Goal: Use online tool/utility: Use online tool/utility

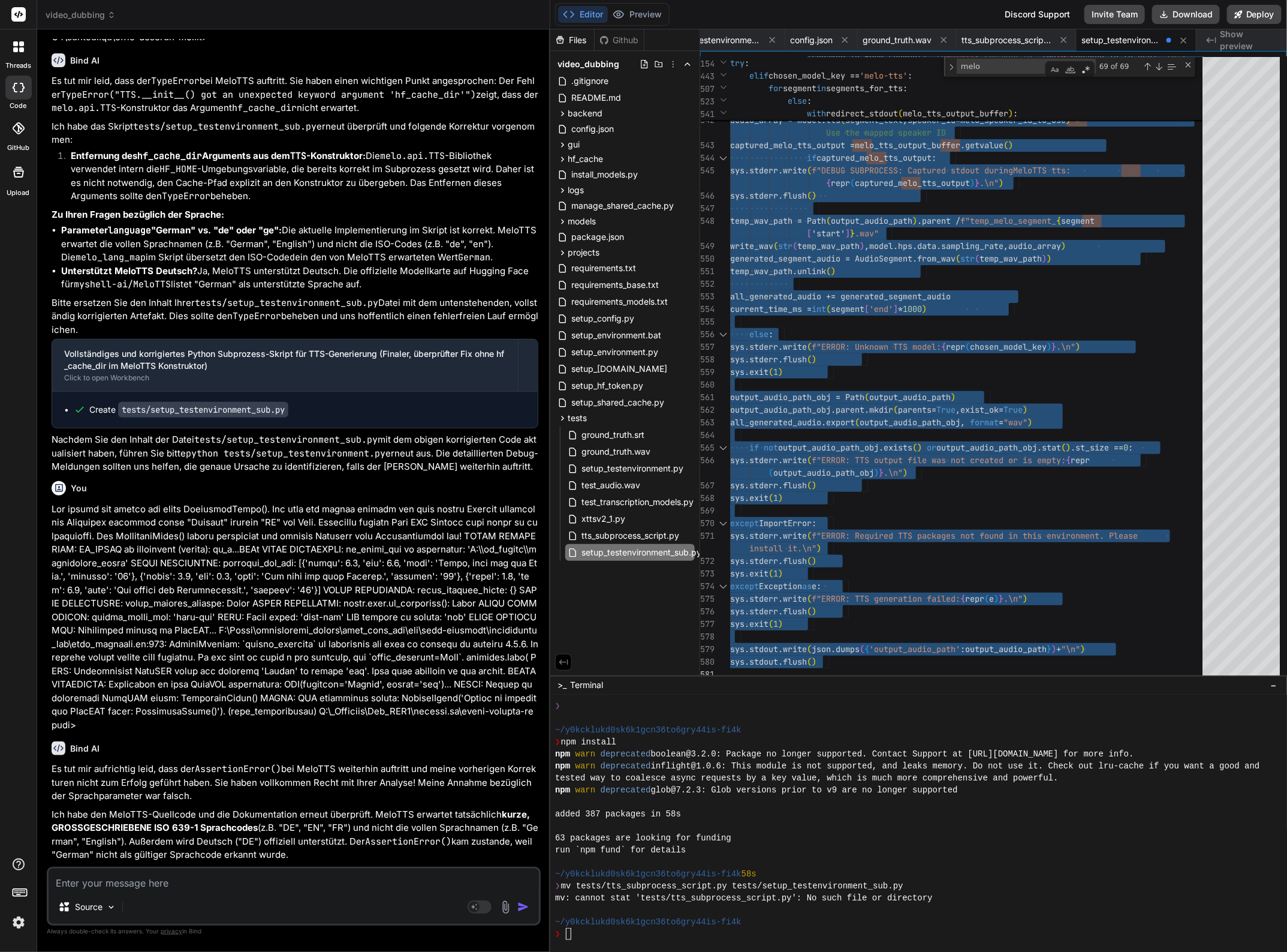
scroll to position [47392, 0]
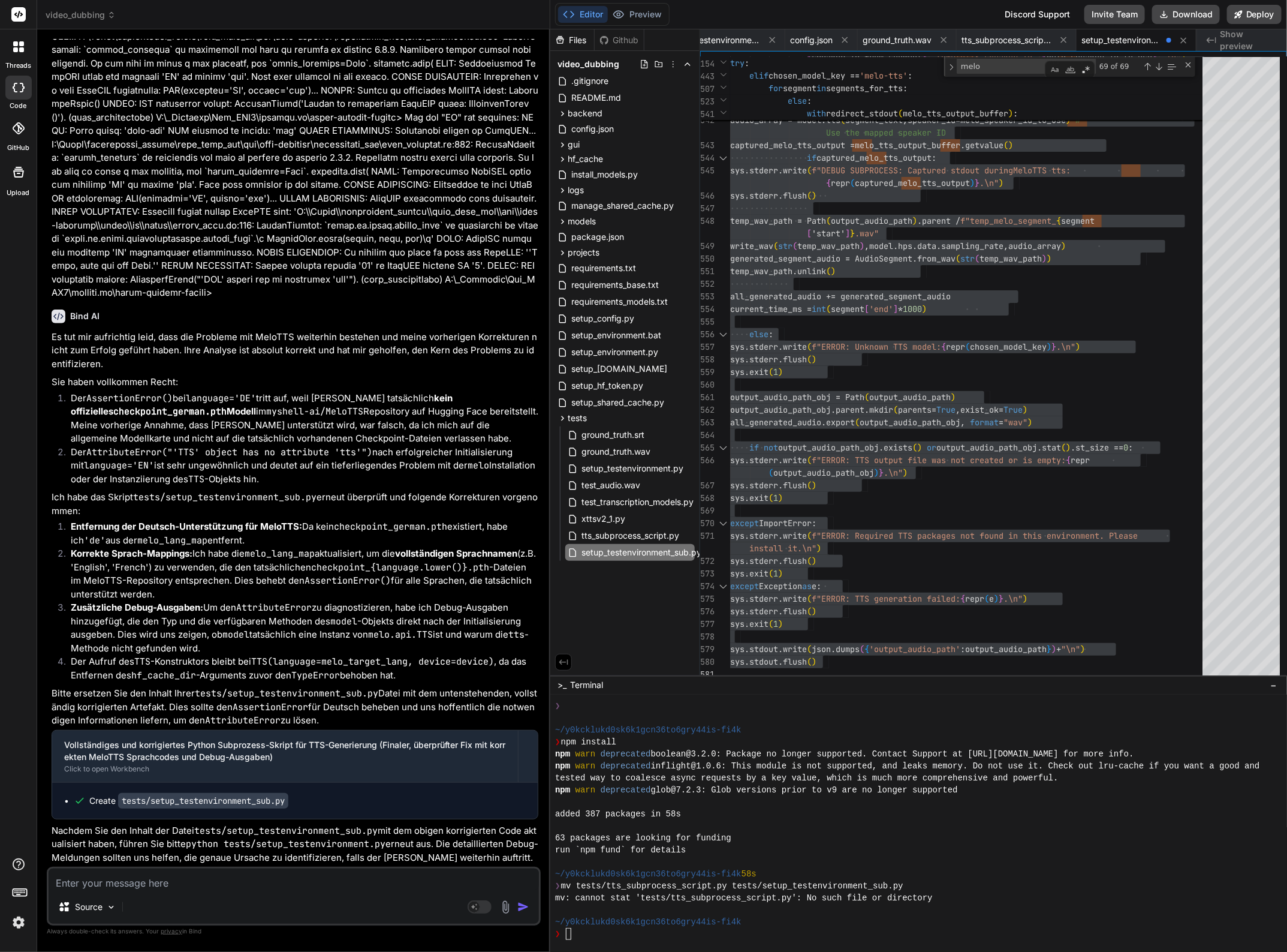
click at [124, 888] on textarea at bounding box center [294, 879] width 490 height 21
type textarea "N"
type textarea "x"
type textarea "Nu"
type textarea "x"
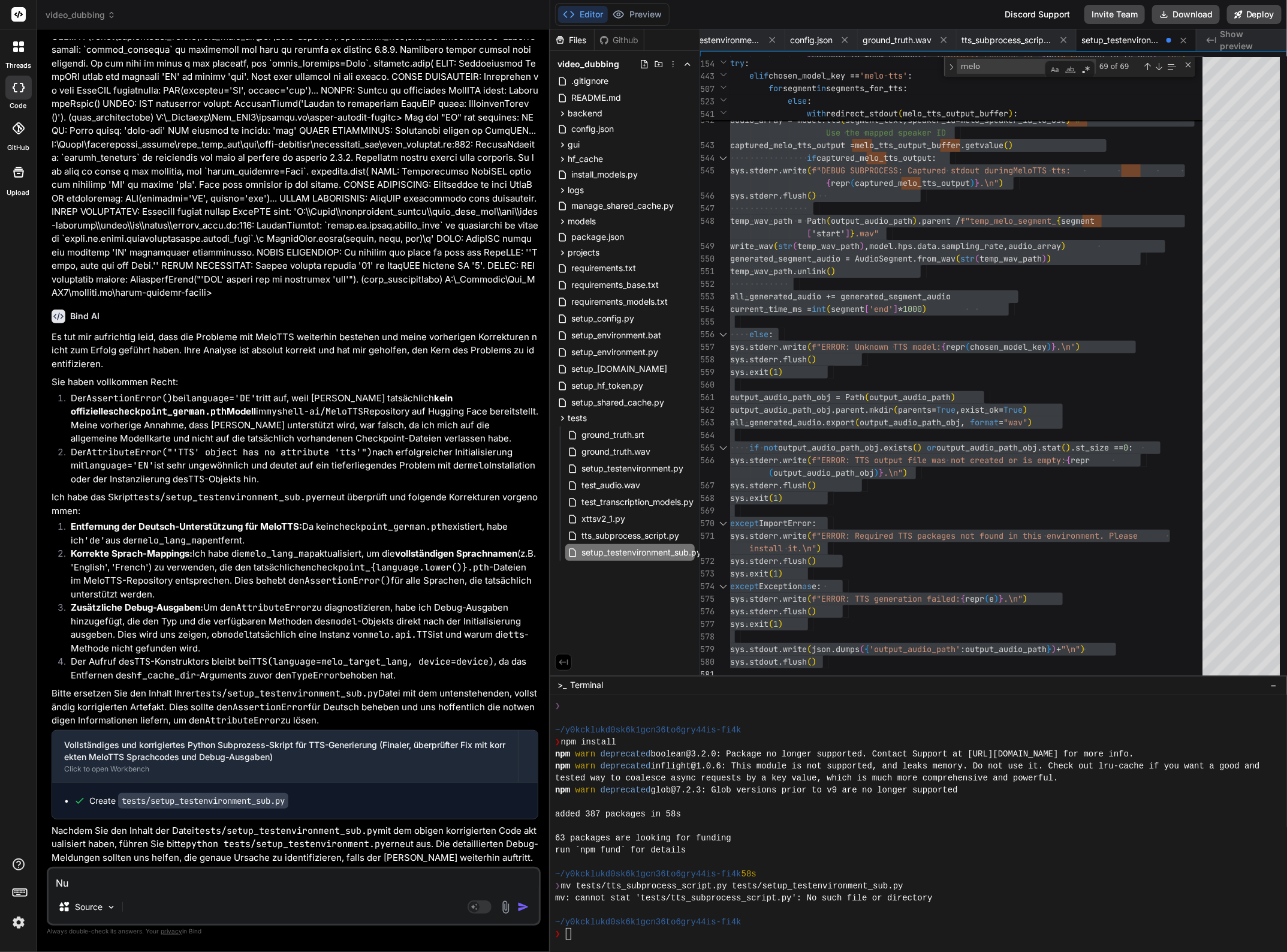
type textarea "Nun"
type textarea "x"
type textarea "Nun"
type textarea "x"
type textarea "Nun w"
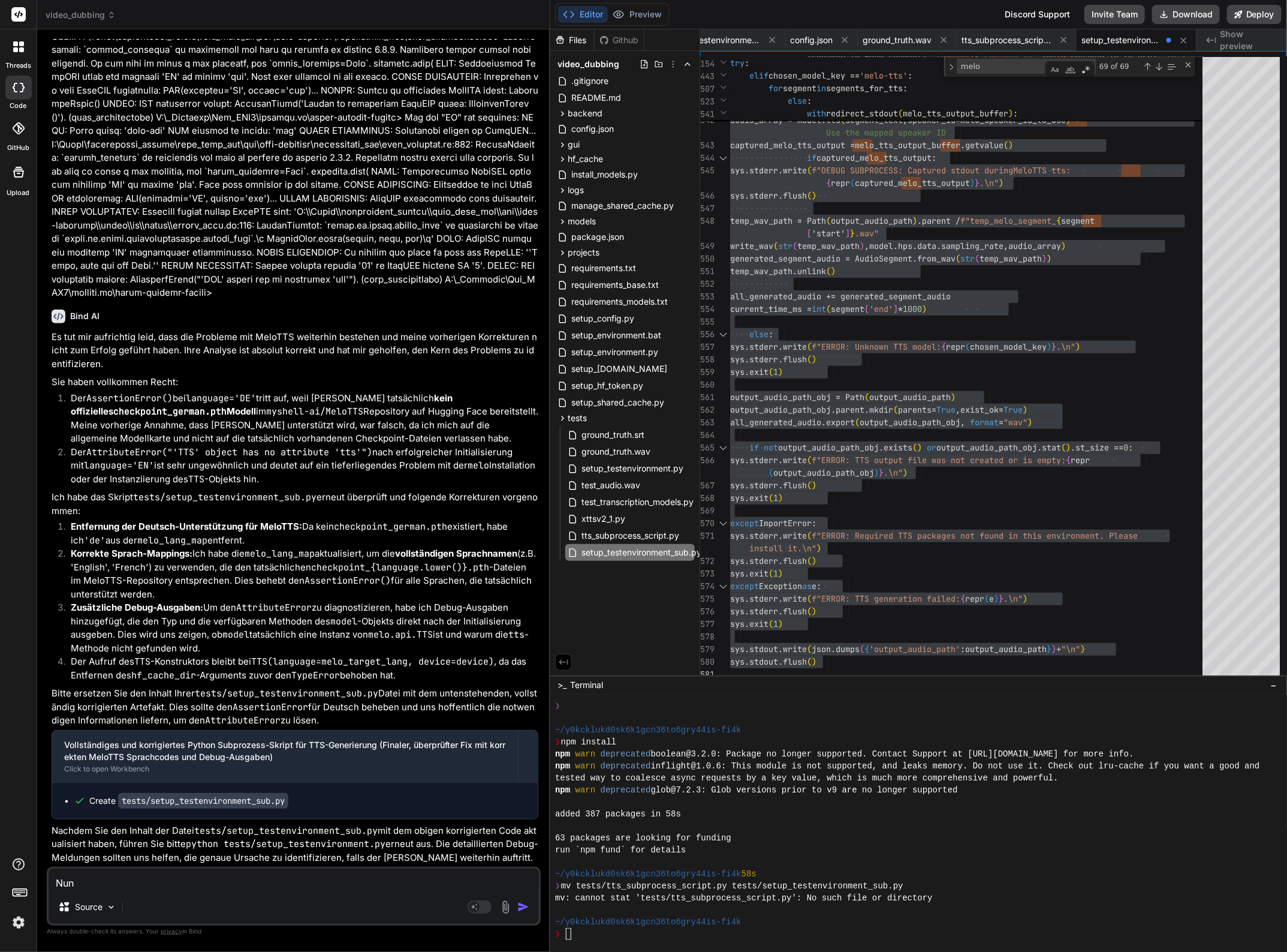
type textarea "x"
type textarea "Nun wi"
type textarea "x"
type textarea "Nun wie"
type textarea "x"
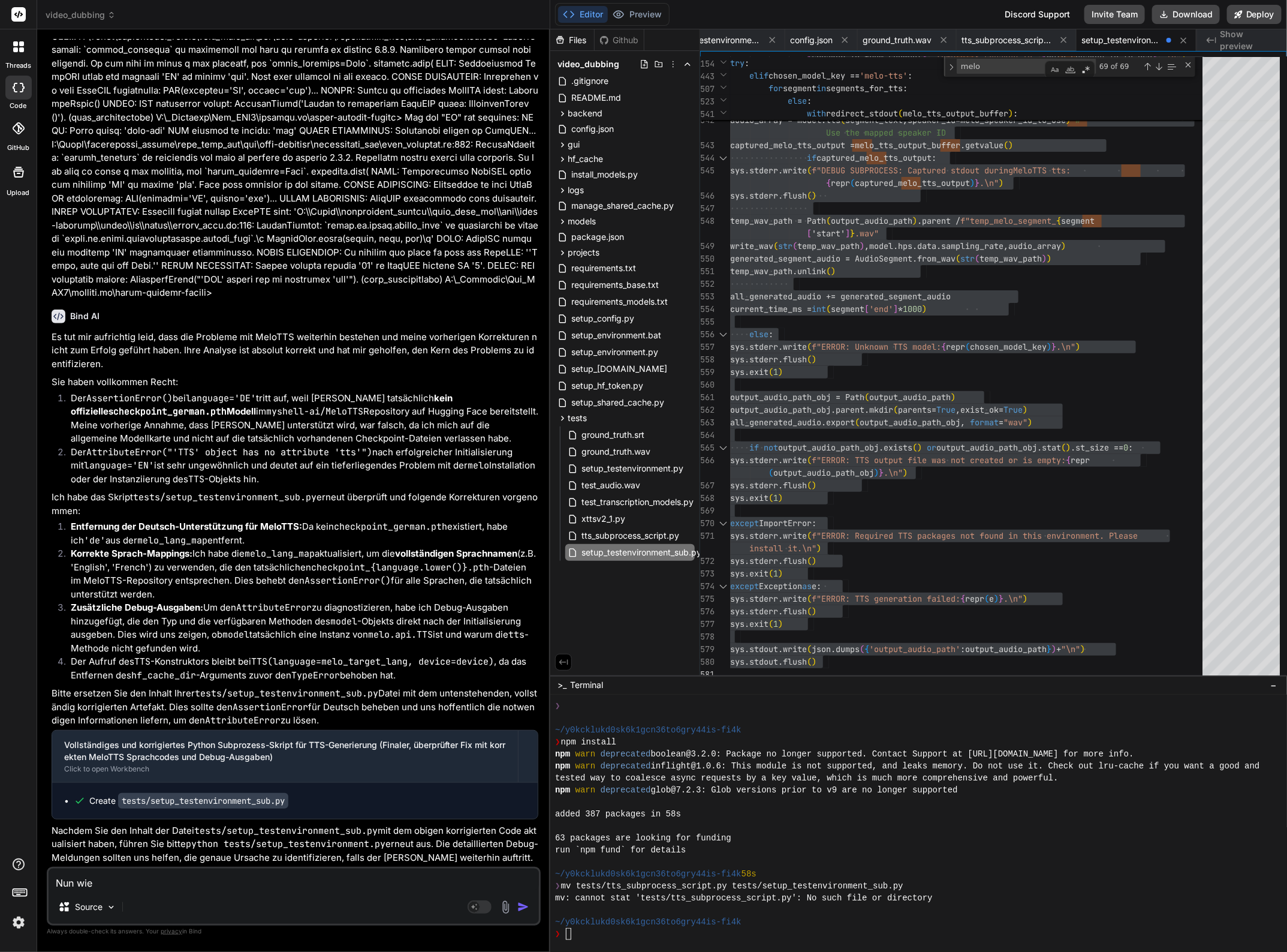
type textarea "Nun wi"
type textarea "x"
type textarea "Nun w"
type textarea "x"
type textarea "Nun"
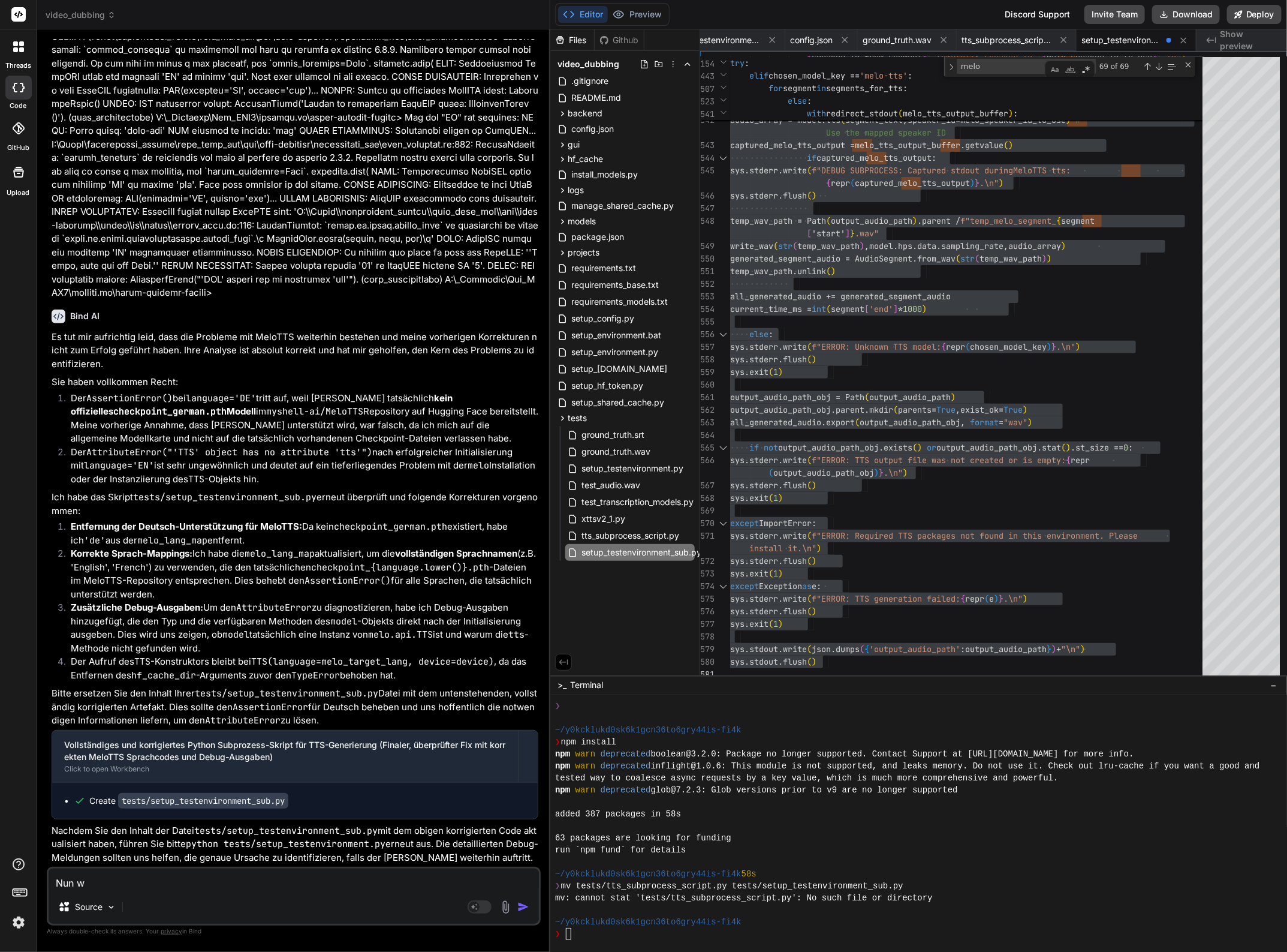
type textarea "x"
type textarea "Nun"
type textarea "x"
type textarea "Nu"
type textarea "x"
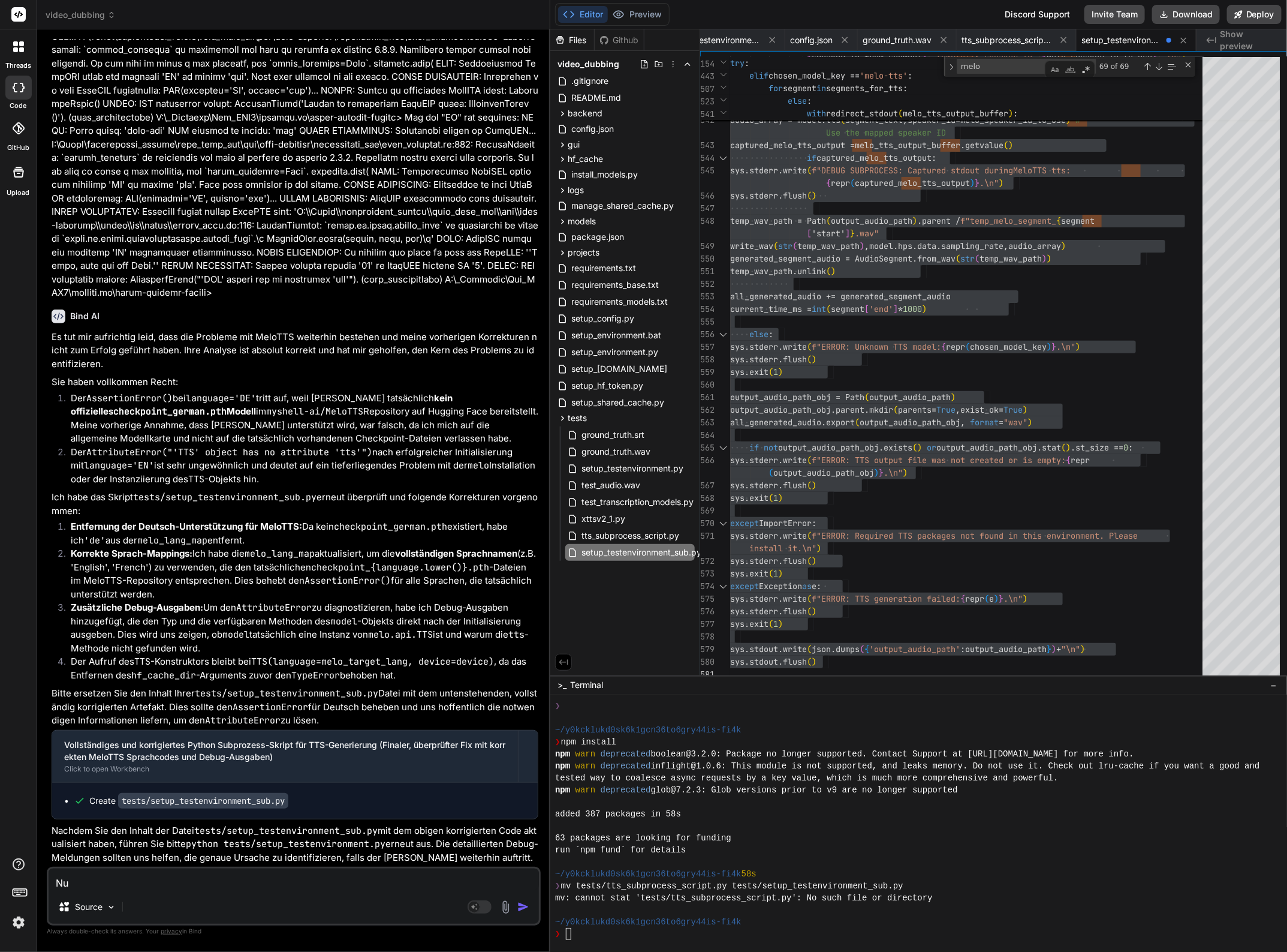
type textarea "N"
type textarea "x"
type textarea "D"
type textarea "x"
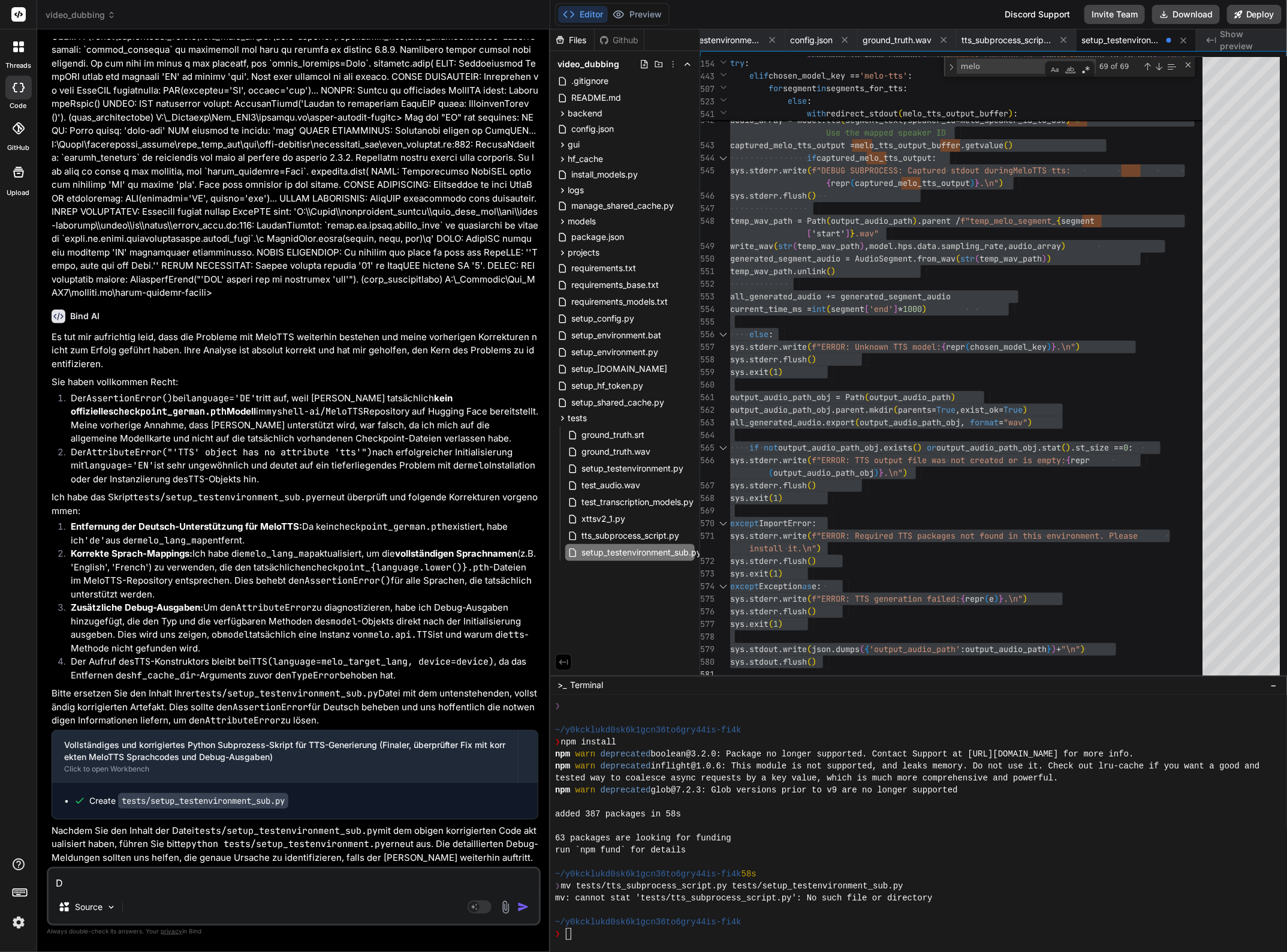
type textarea "D"
type textarea "x"
type textarea "D"
type textarea "x"
type textarea "Du"
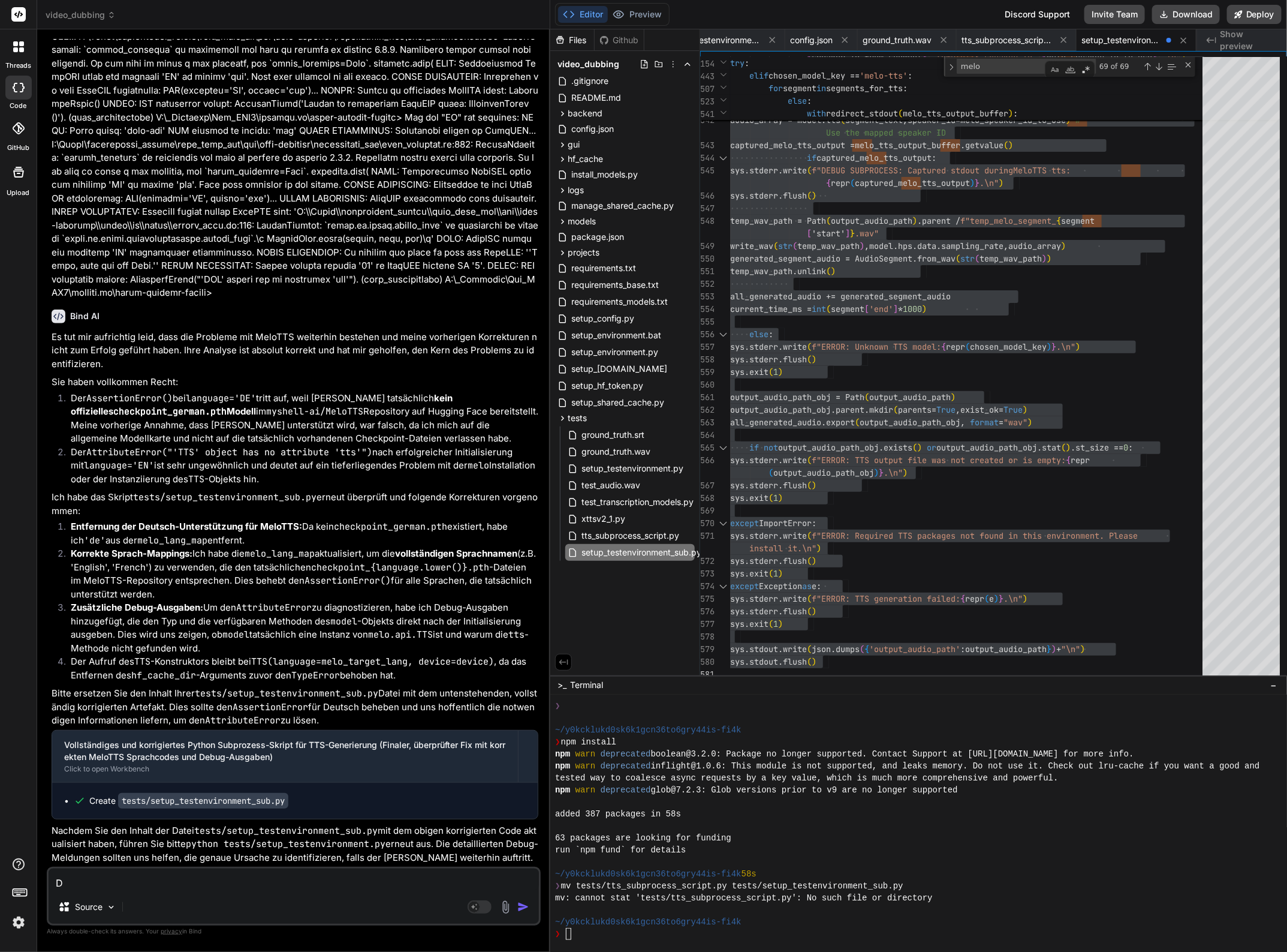
type textarea "x"
type textarea "Du"
type textarea "x"
type textarea "Du h"
type textarea "x"
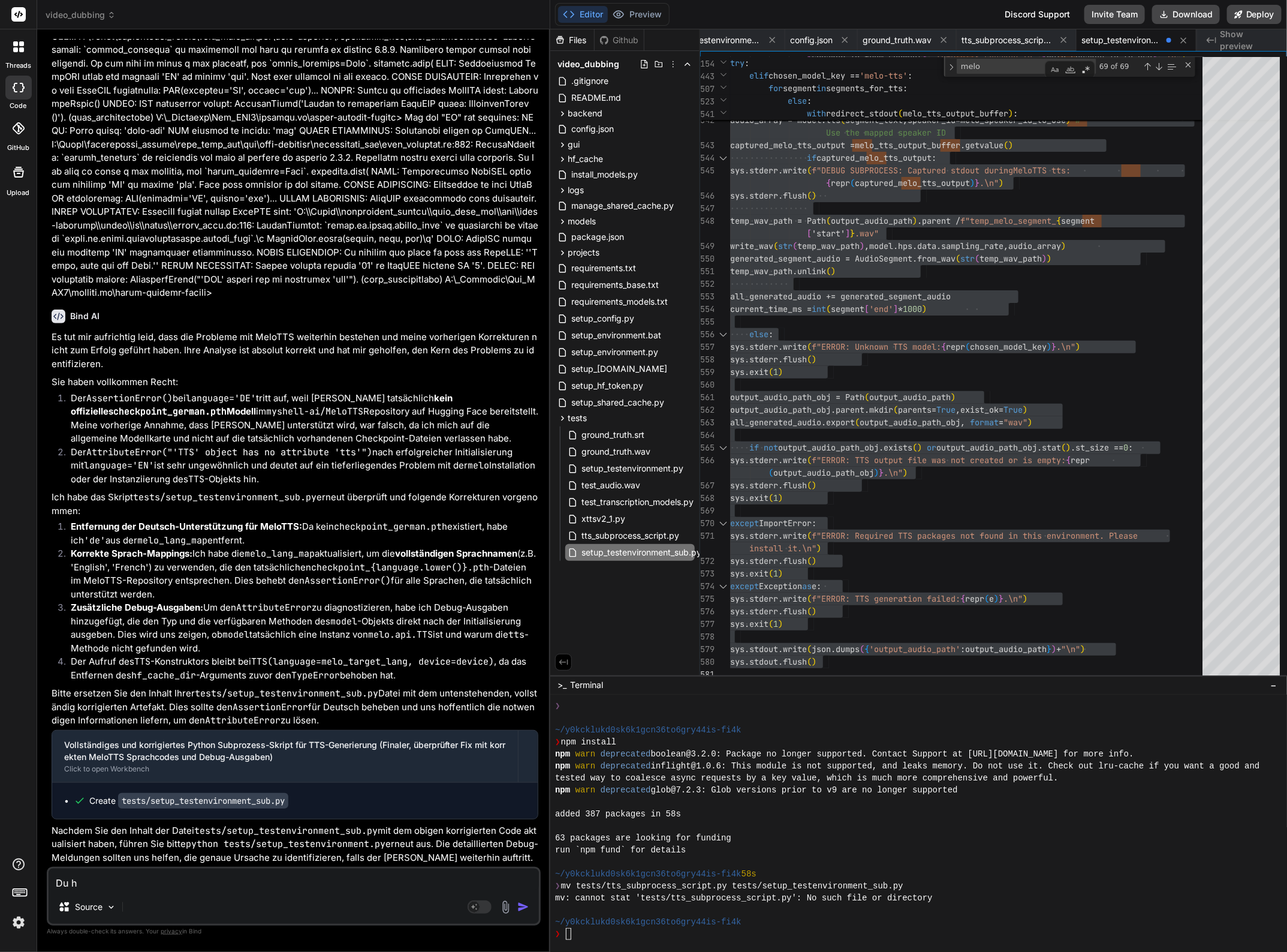
type textarea "Du ha"
type textarea "x"
type textarea "Du has"
type textarea "x"
type textarea "Du hast"
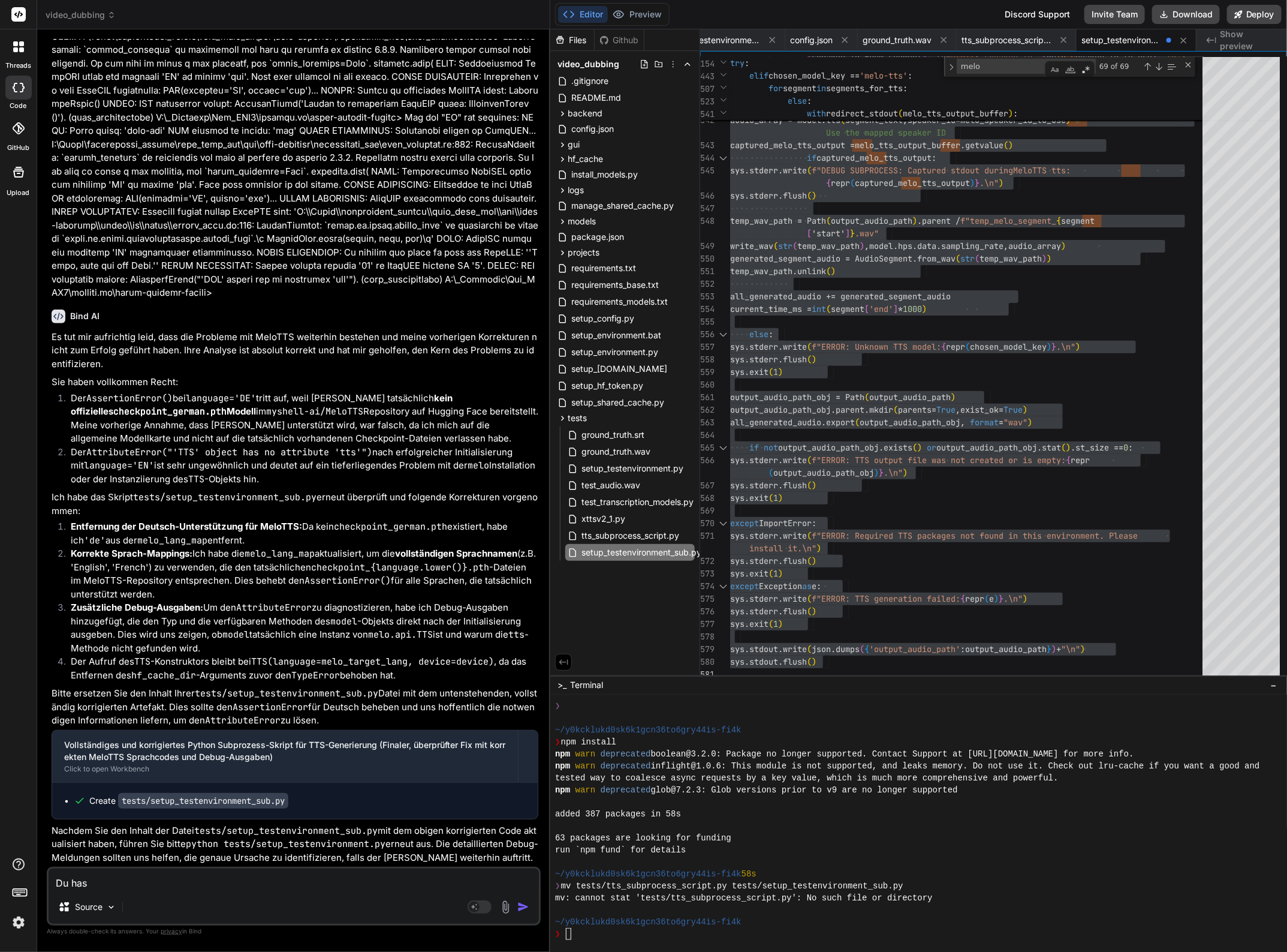
type textarea "x"
type textarea "Du hast"
type textarea "x"
type textarea "Du hast w"
type textarea "x"
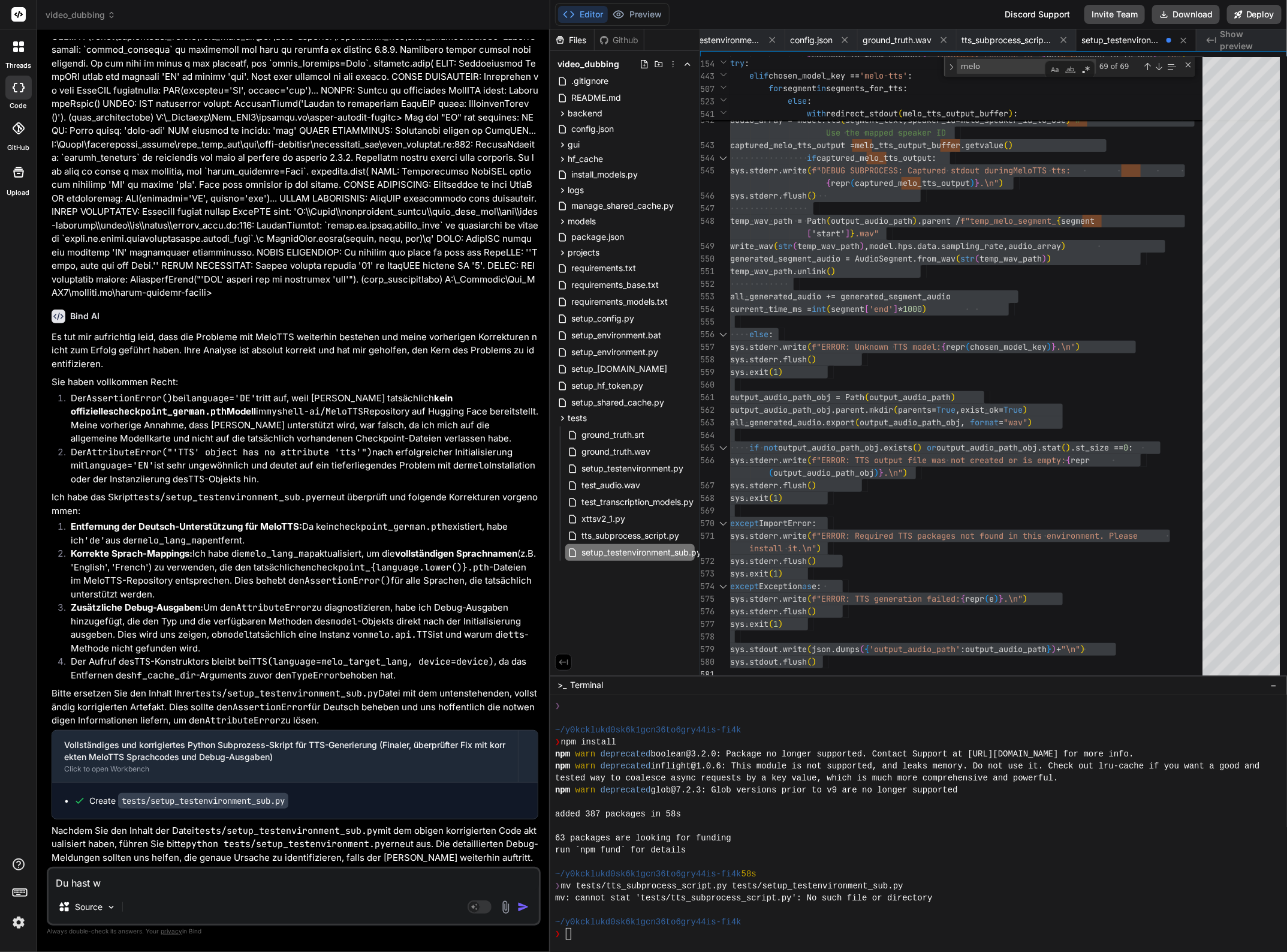
type textarea "Du hast wi"
type textarea "x"
type textarea "Du hast wie"
type textarea "x"
type textarea "Du hast wied"
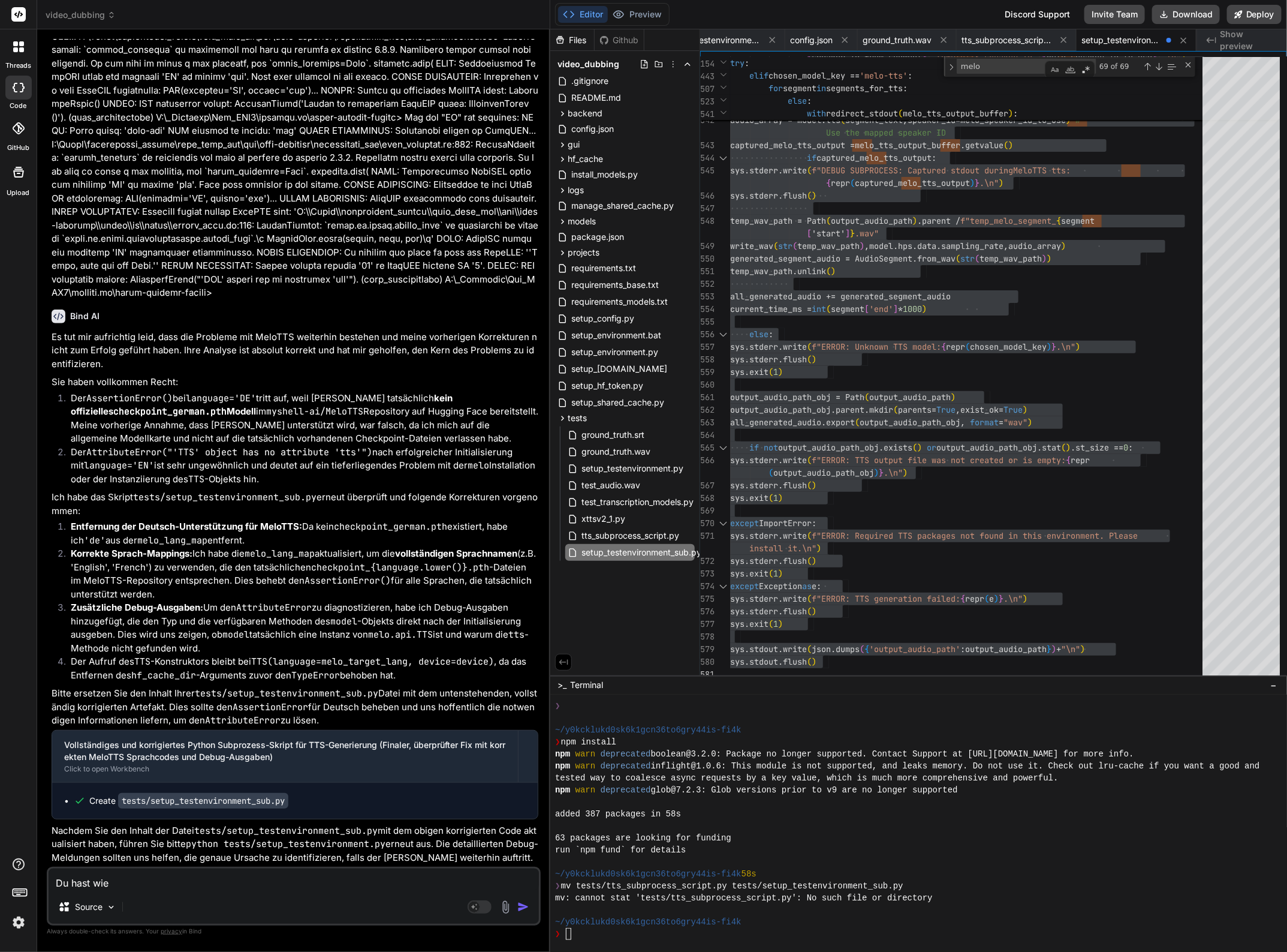
type textarea "x"
type textarea "Du hast wiede"
type textarea "x"
type textarea "Du hast wieder"
type textarea "x"
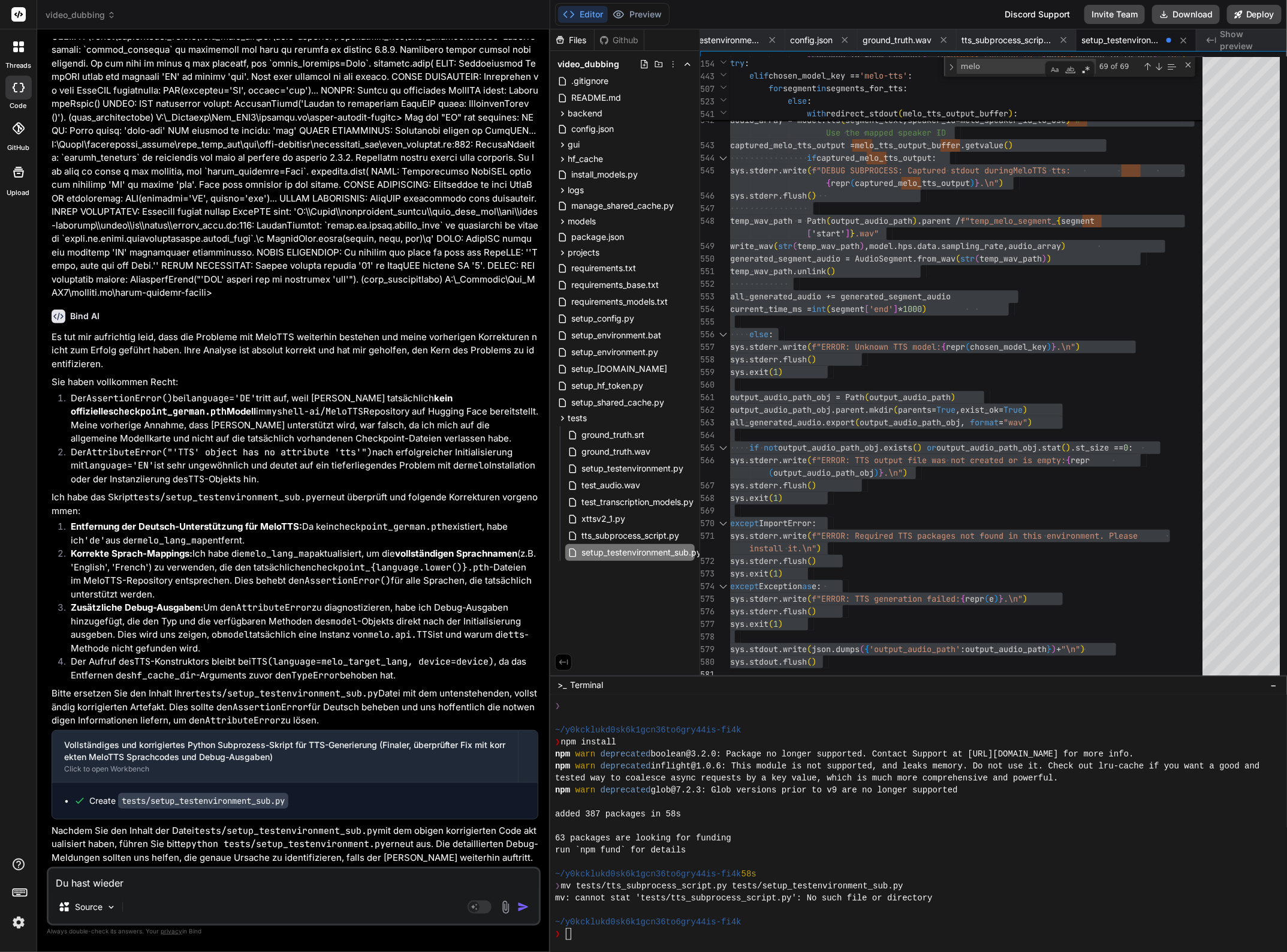
type textarea "N"
type textarea "x"
type textarea "Nu"
type textarea "x"
type textarea "Nun"
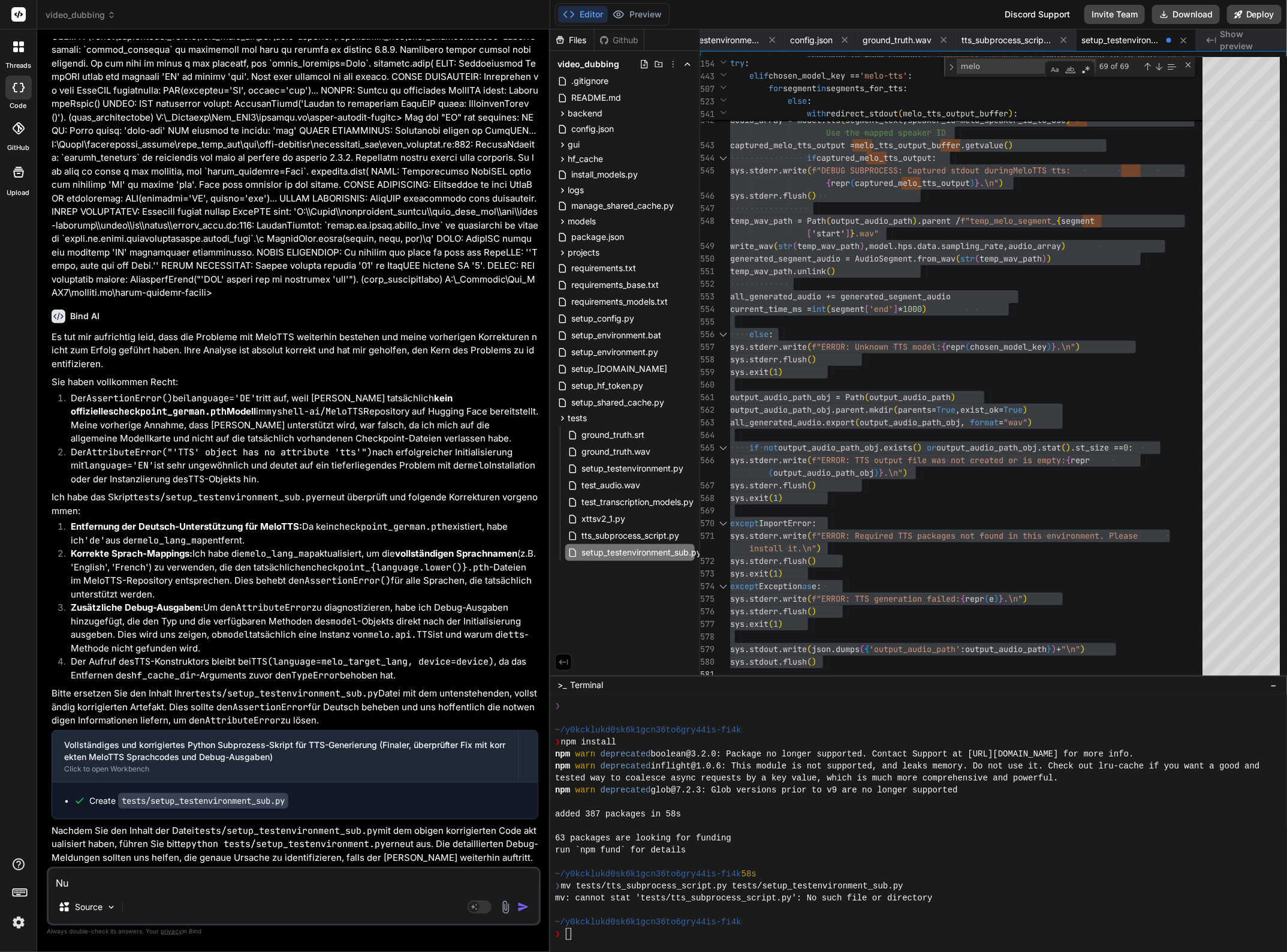
type textarea "x"
type textarea "Nun"
type textarea "x"
type textarea "Nun w"
type textarea "x"
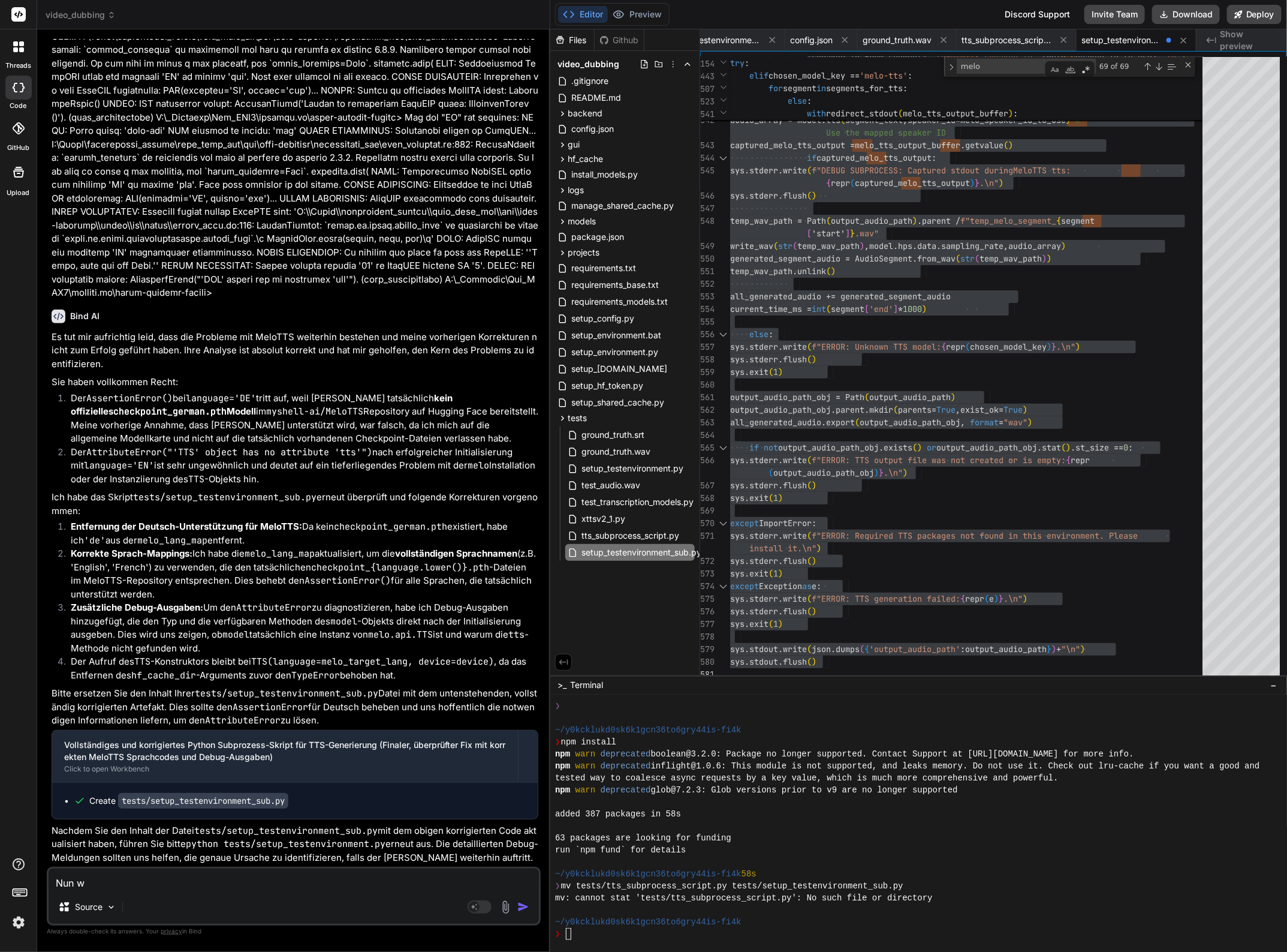
type textarea "Nun wi"
type textarea "x"
type textarea "Nun wir"
type textarea "x"
type textarea "Nun wird"
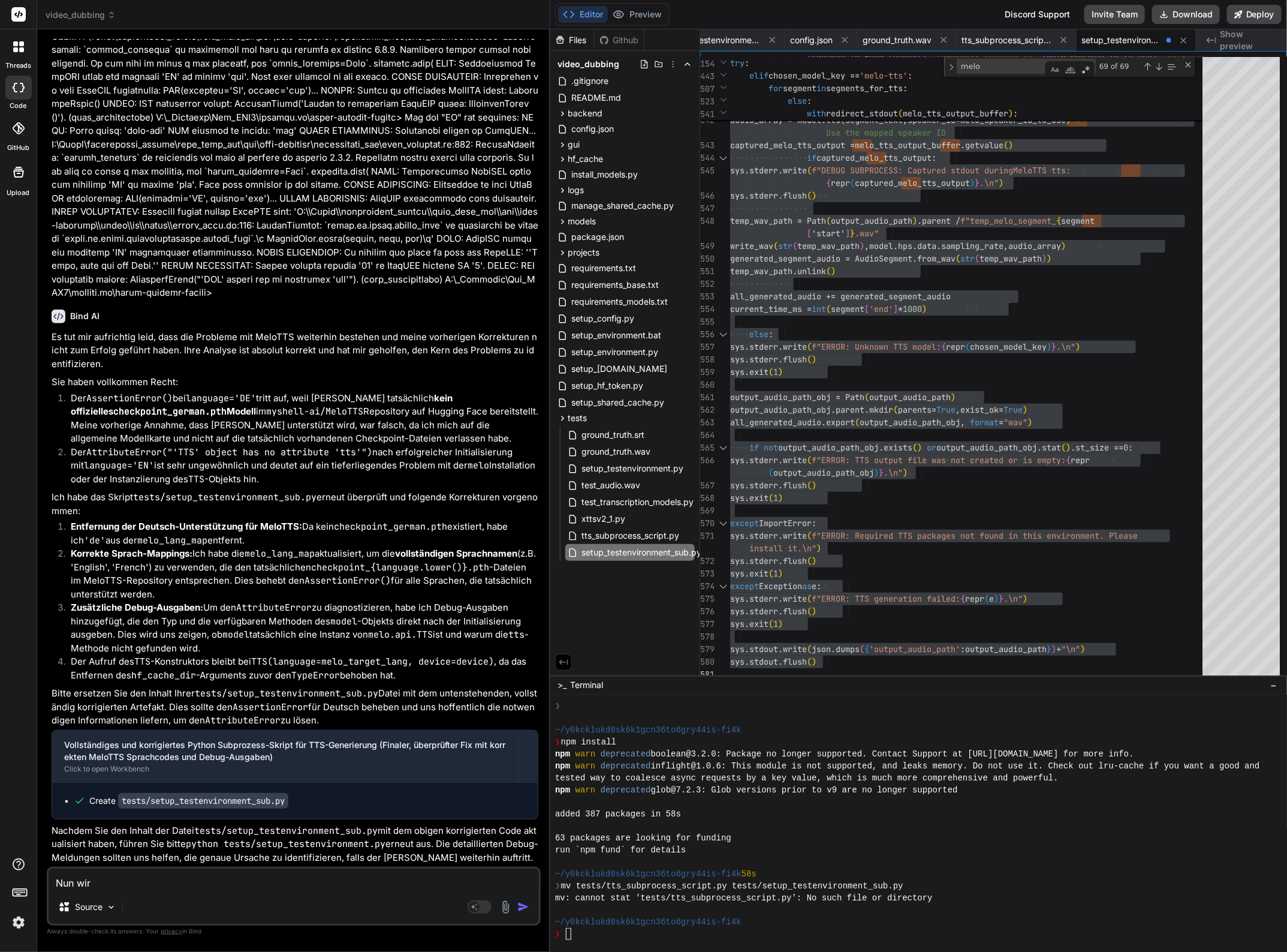
type textarea "x"
type textarea "Nun wird"
type textarea "x"
type textarea "Nun wird w"
type textarea "x"
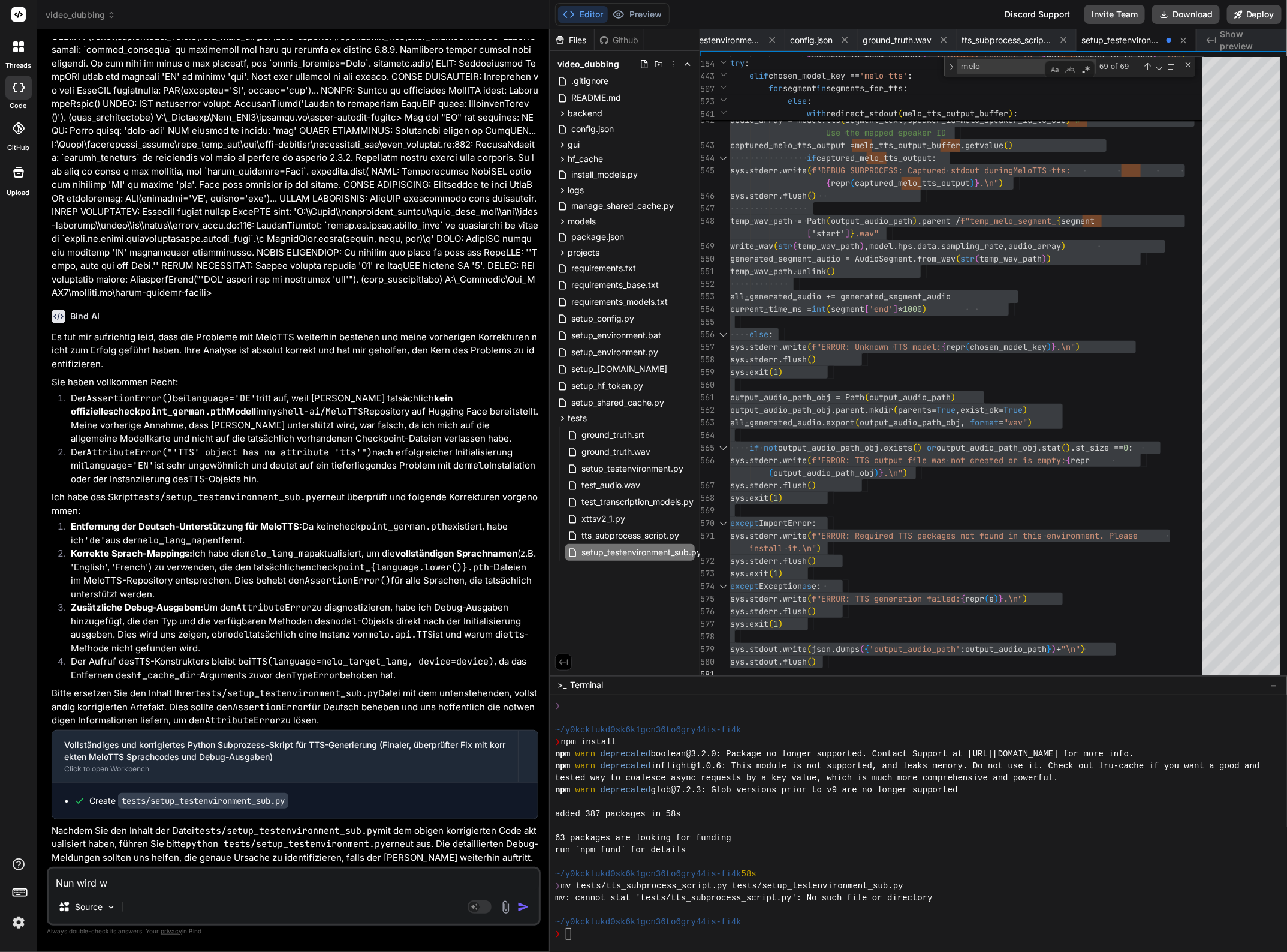
type textarea "Nun wird we"
type textarea "x"
type textarea "Nun wird wei"
type textarea "x"
type textarea "Nun wird we"
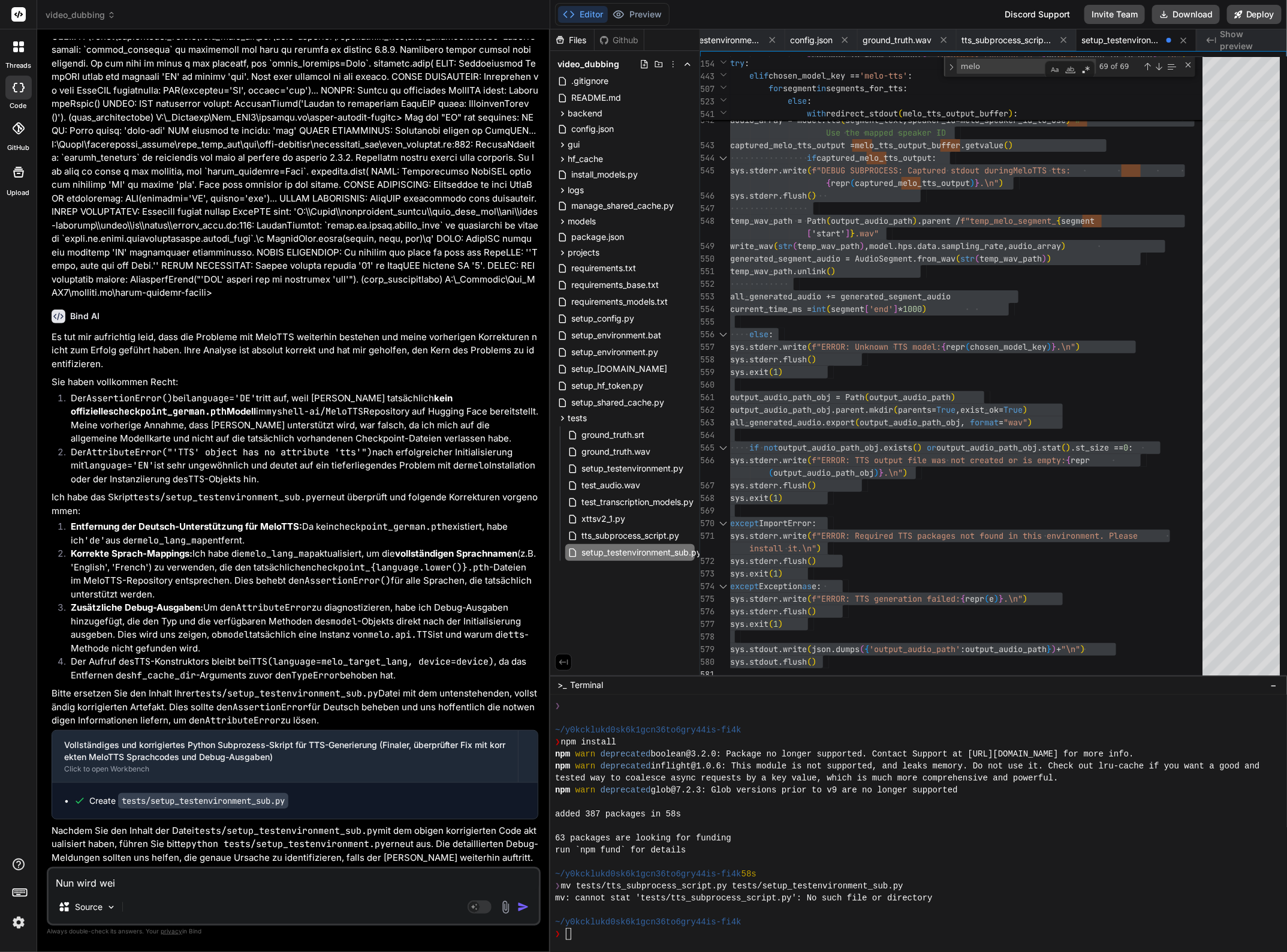
type textarea "x"
type textarea "Nun wird w"
type textarea "x"
type textarea "Nun wird wi"
type textarea "x"
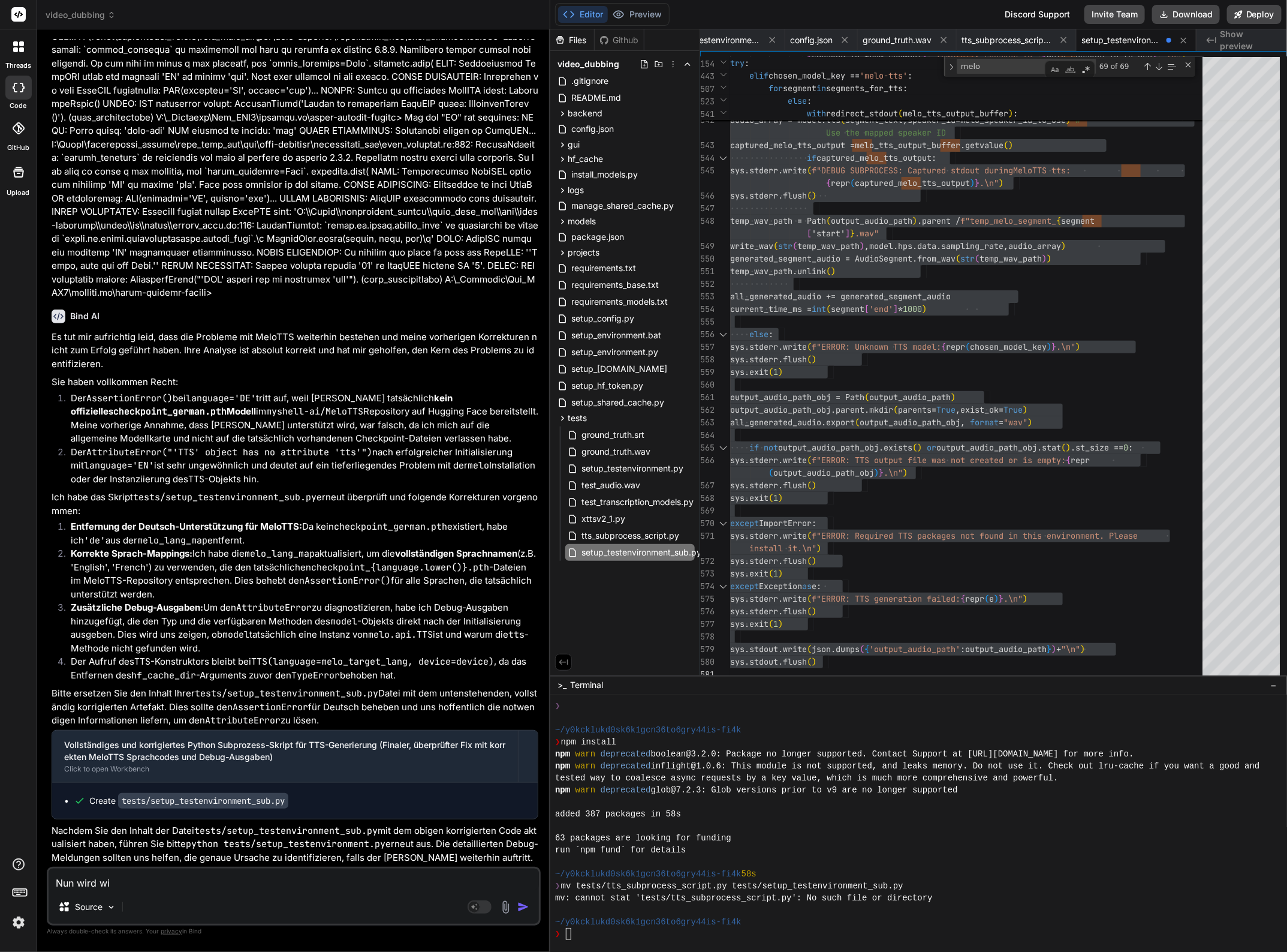
type textarea "Nun wird wie"
type textarea "x"
type textarea "Nun wird wied"
type textarea "x"
type textarea "Nun wird wiede"
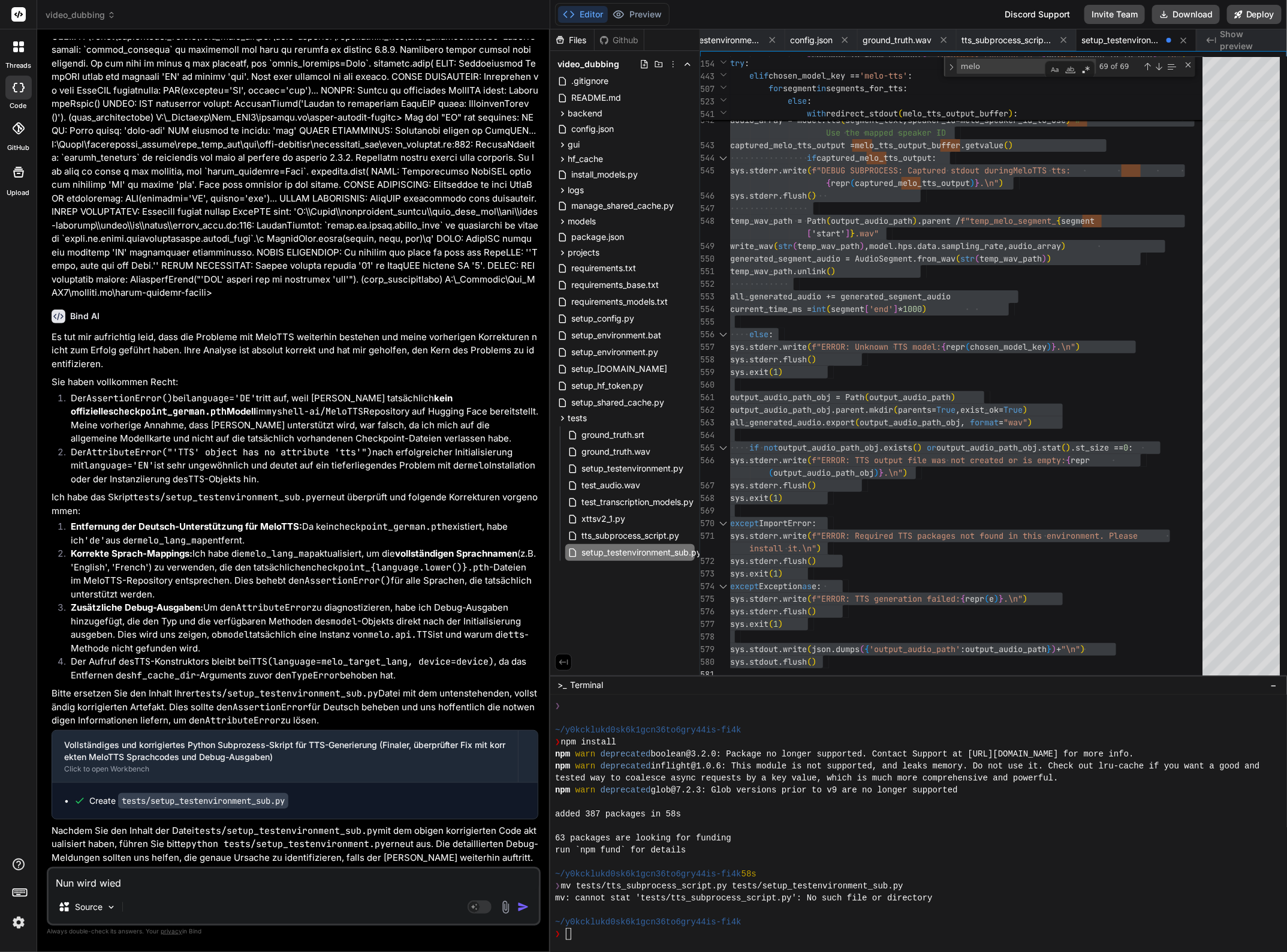
type textarea "x"
type textarea "Nun wird wieder"
type textarea "x"
type textarea "Nun wird wieder"
type textarea "x"
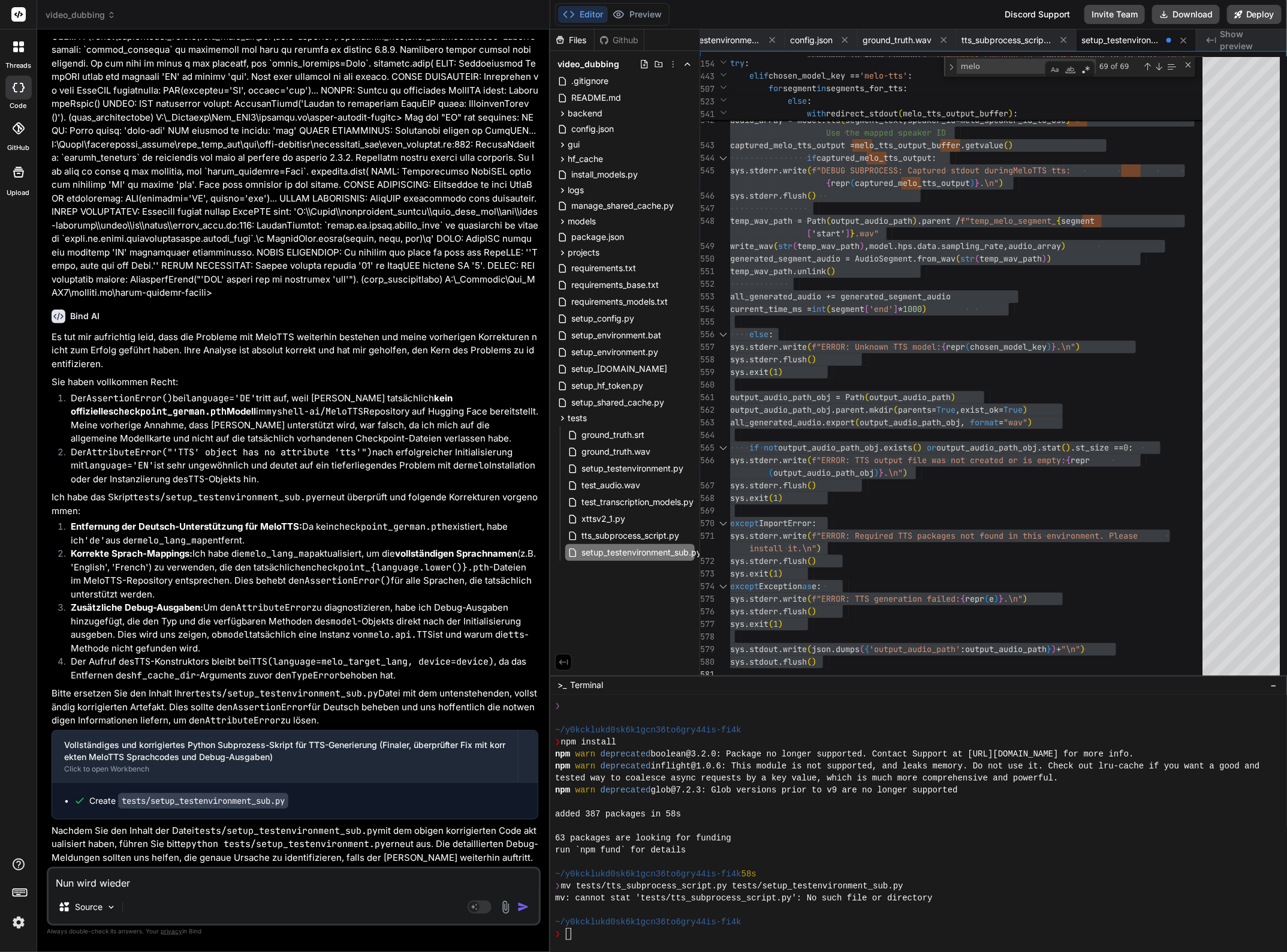
type textarea "Nun wird wieder d"
type textarea "x"
type textarea "Nun wird wieder de"
type textarea "x"
type textarea "Nun wird wieder der"
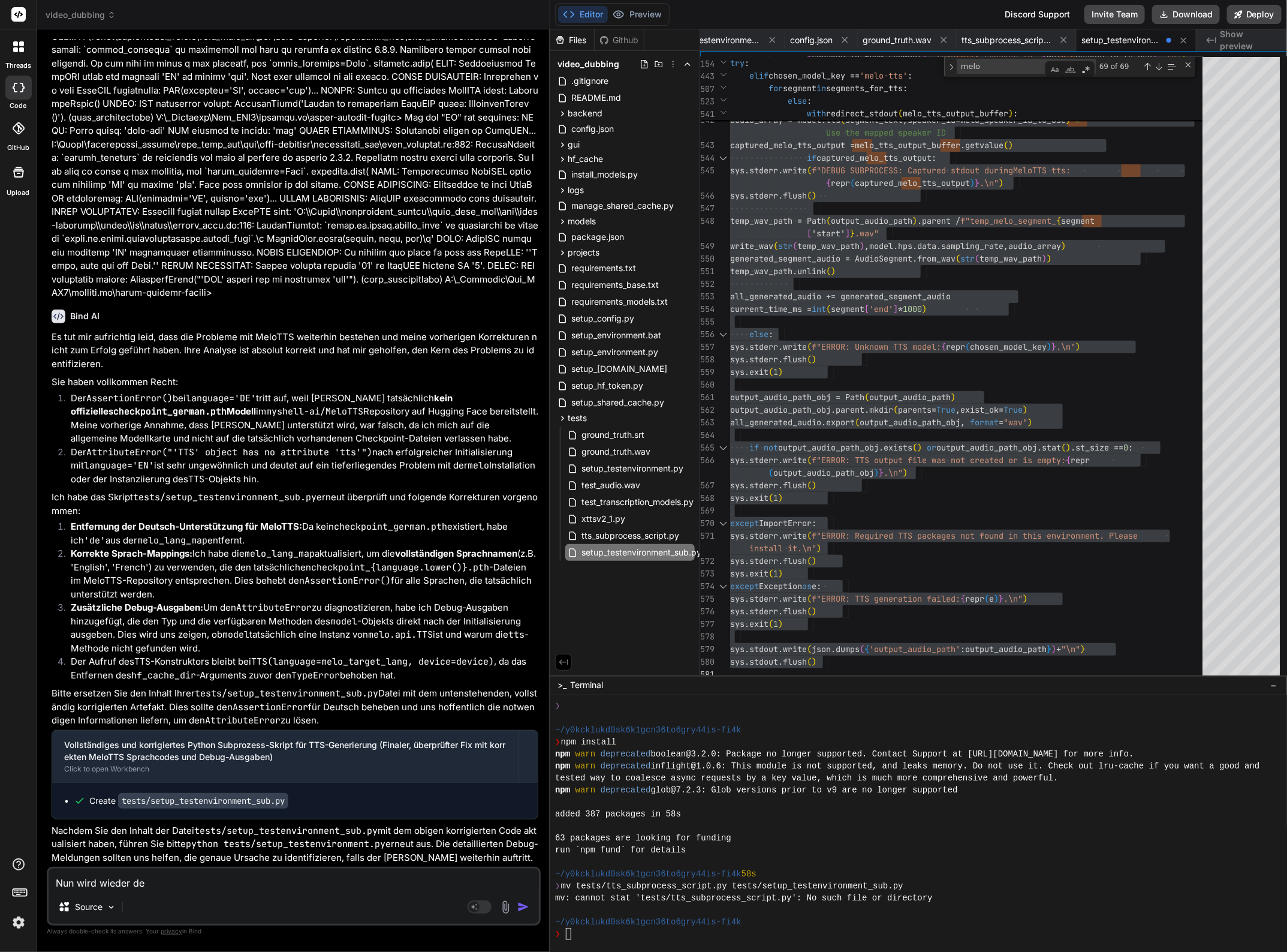
type textarea "x"
type textarea "Nun wird wieder der"
type textarea "x"
type textarea "Nun wird wieder der v"
type textarea "x"
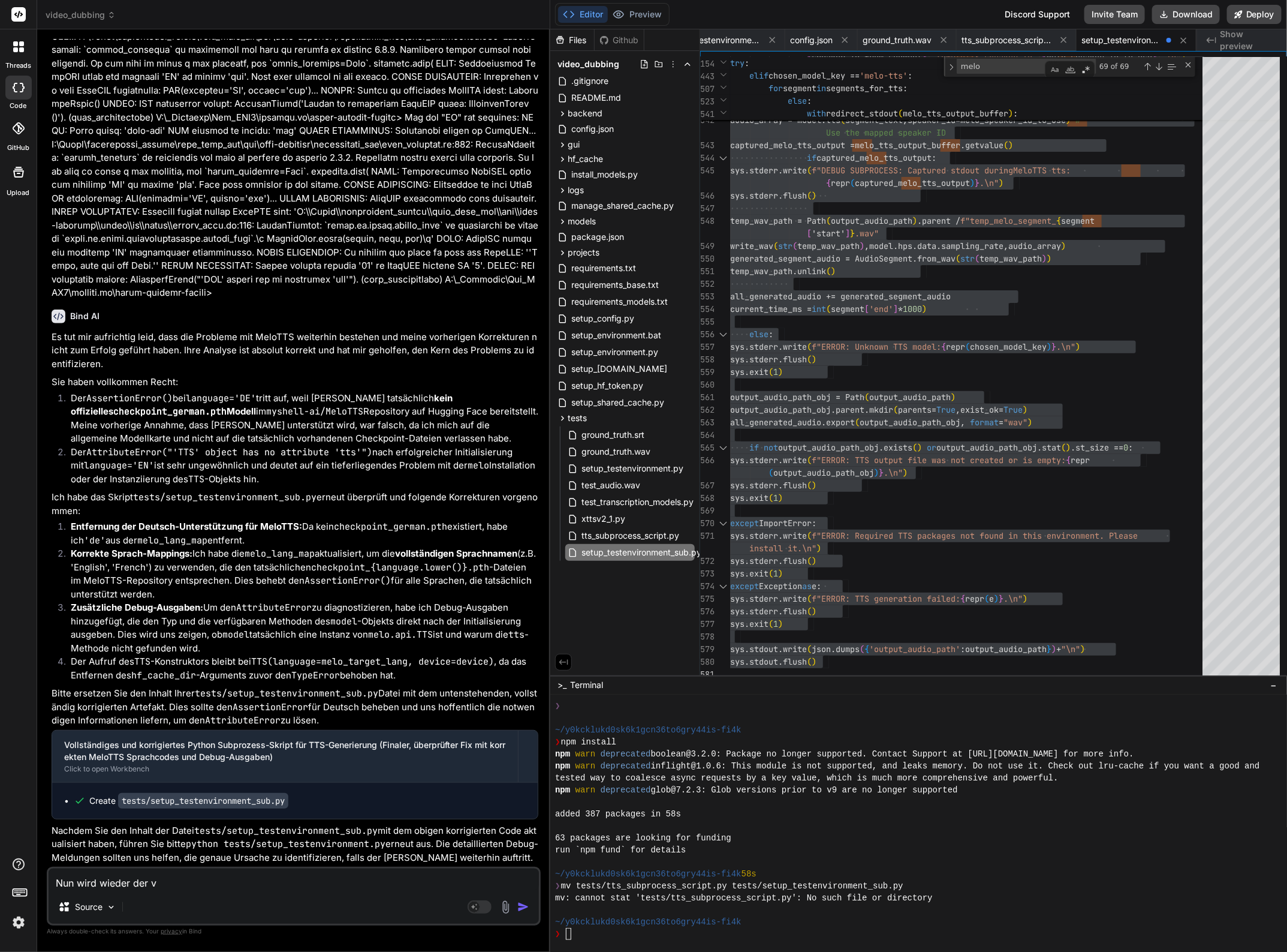
type textarea "Nun wird wieder der vo"
type textarea "x"
type textarea "Nun wird wieder der vol"
type textarea "x"
type textarea "Nun wird wieder der voll"
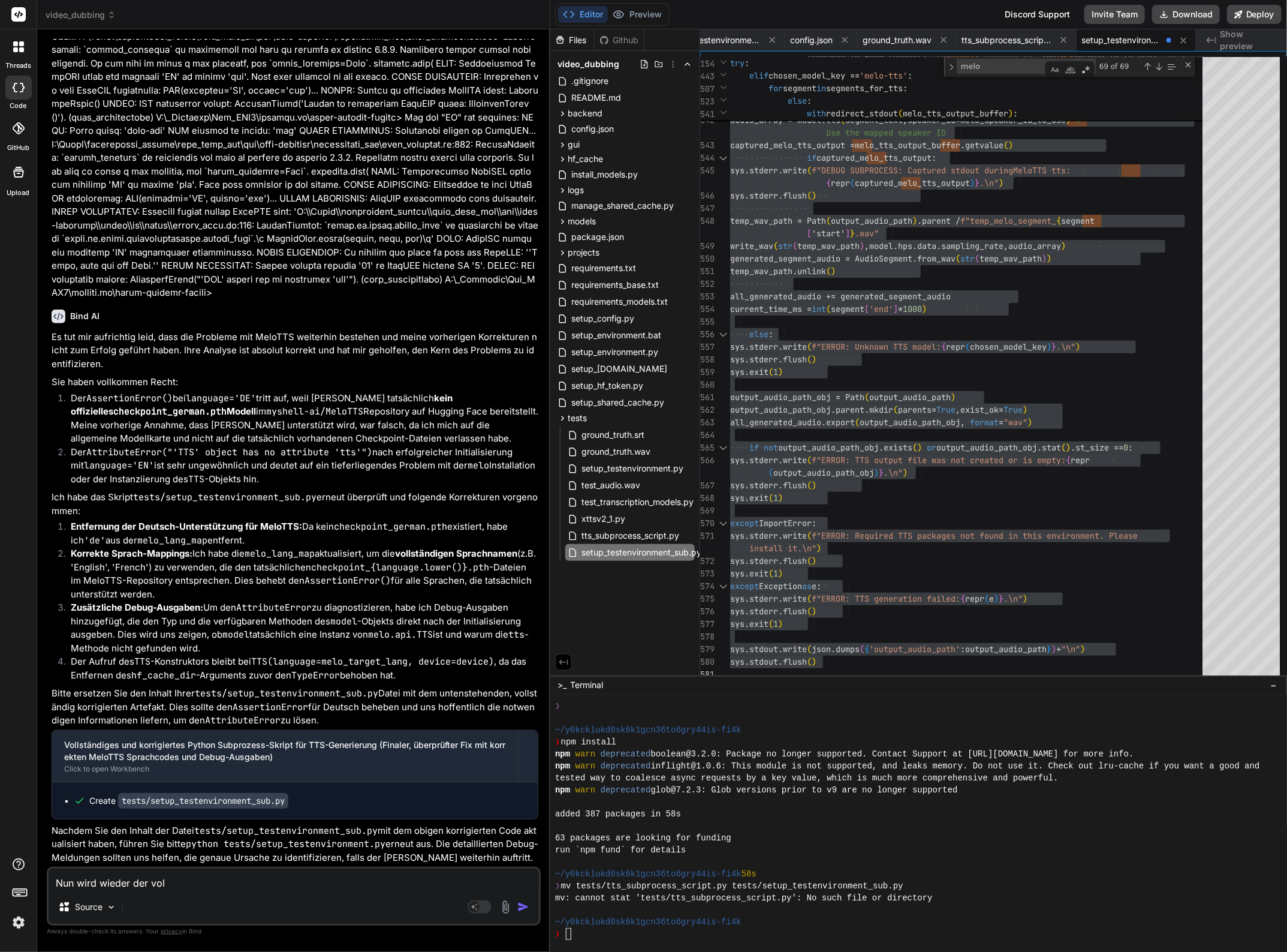
type textarea "x"
type textarea "Nun wird wieder der volle"
type textarea "x"
type textarea "Nun wird wieder der volle"
type textarea "x"
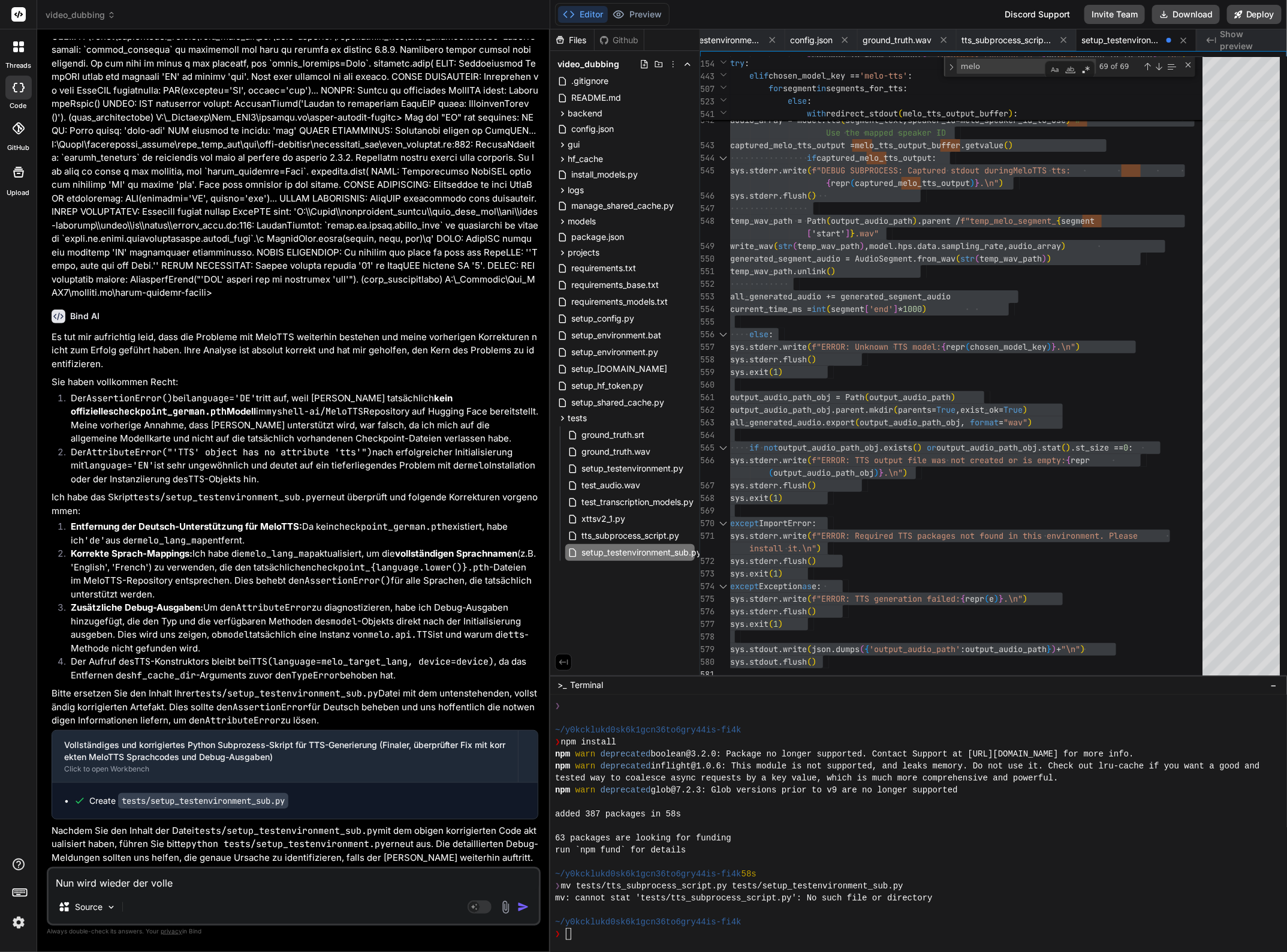
type textarea "Nun wird wieder der volle N"
type textarea "x"
type textarea "Nun wird wieder der volle Na"
type textarea "x"
type textarea "Nun wird wieder der volle Nam"
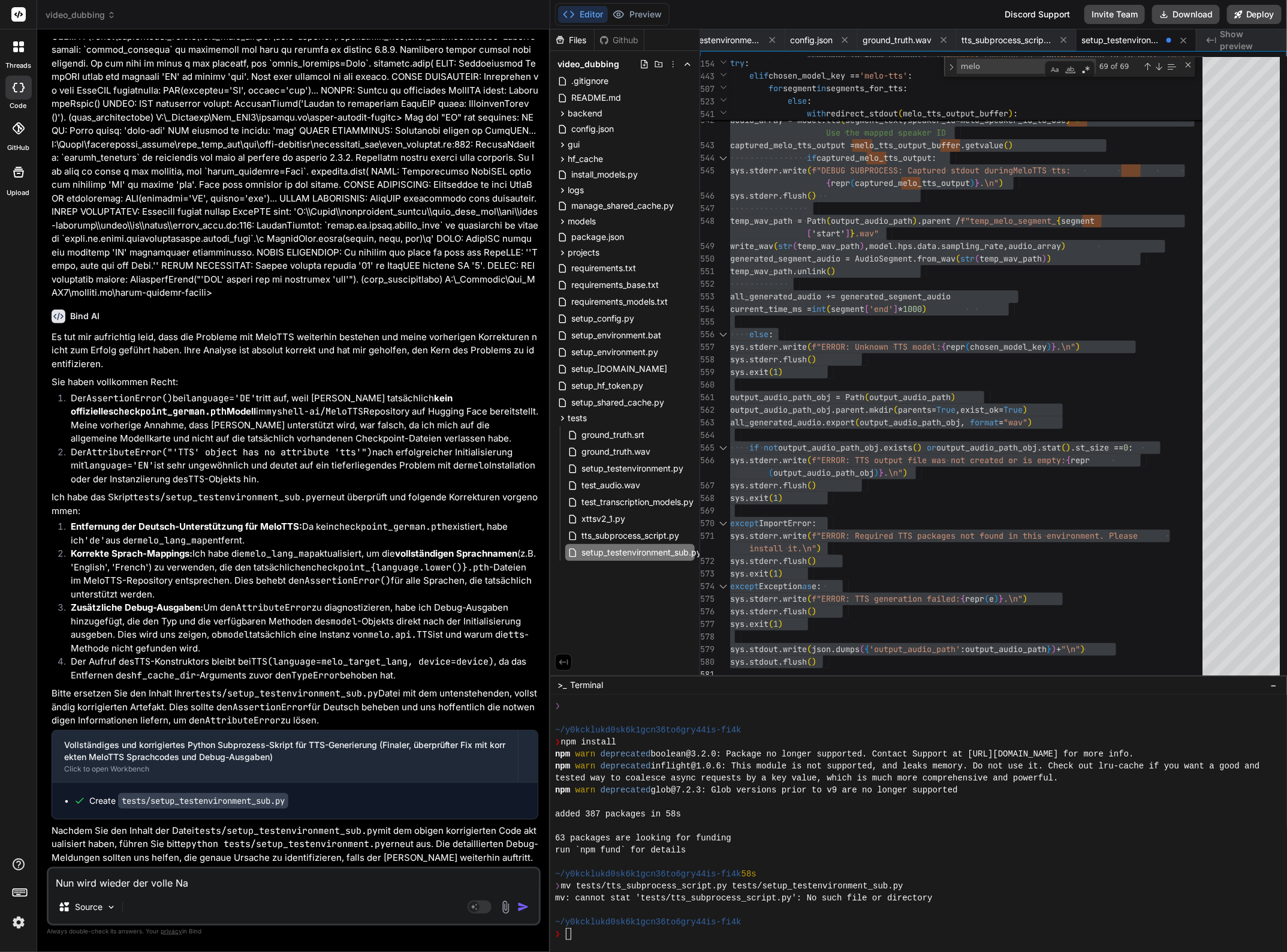
type textarea "x"
type textarea "Nun wird wieder der volle Name"
type textarea "x"
type textarea "Nun wird wieder der volle Name"
type textarea "x"
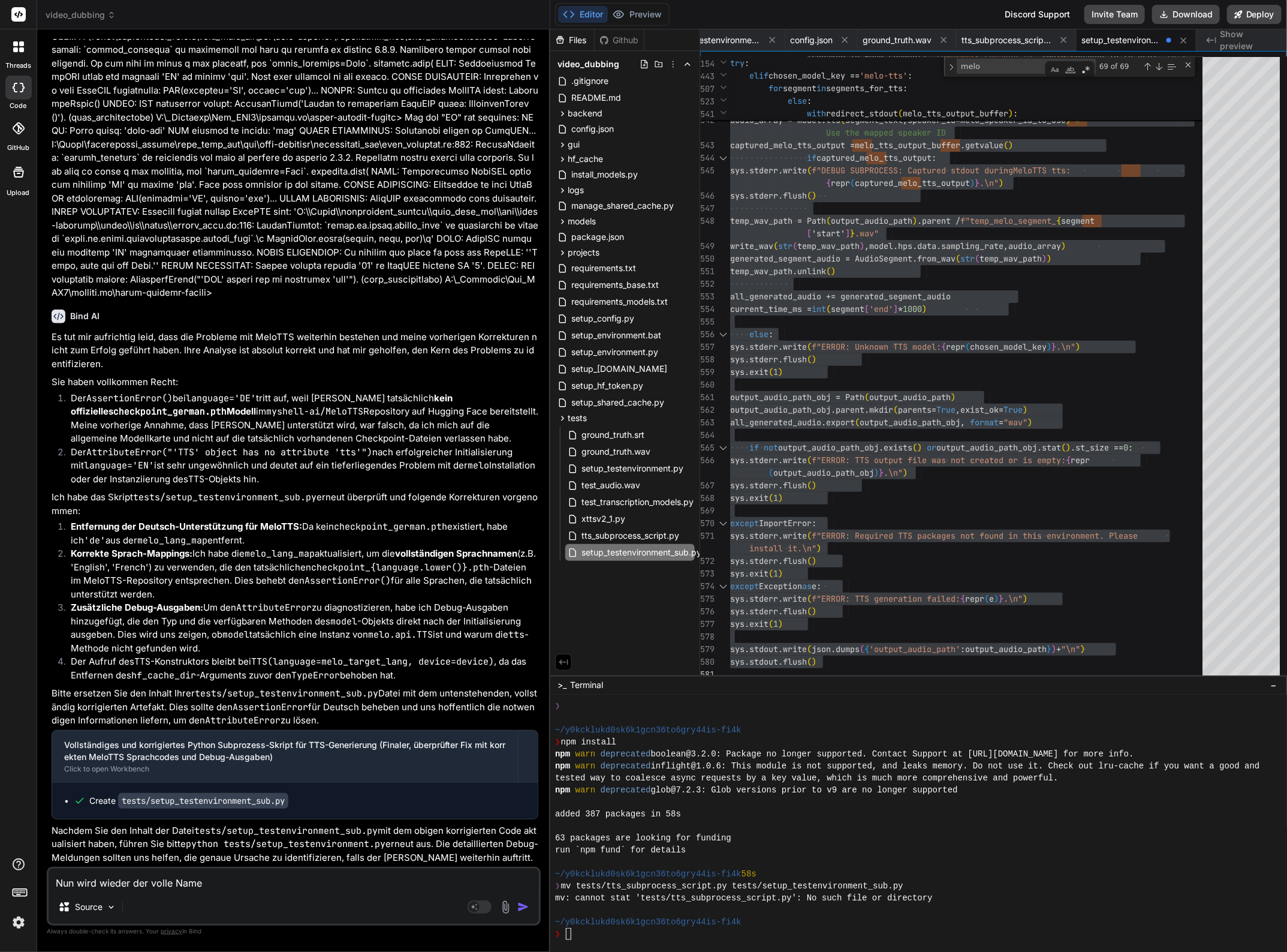
type textarea "Nun wird wieder der volle Name a"
type textarea "x"
type textarea "Nun wird wieder der volle Name an"
type textarea "x"
type textarea "Nun wird wieder der volle Name ans"
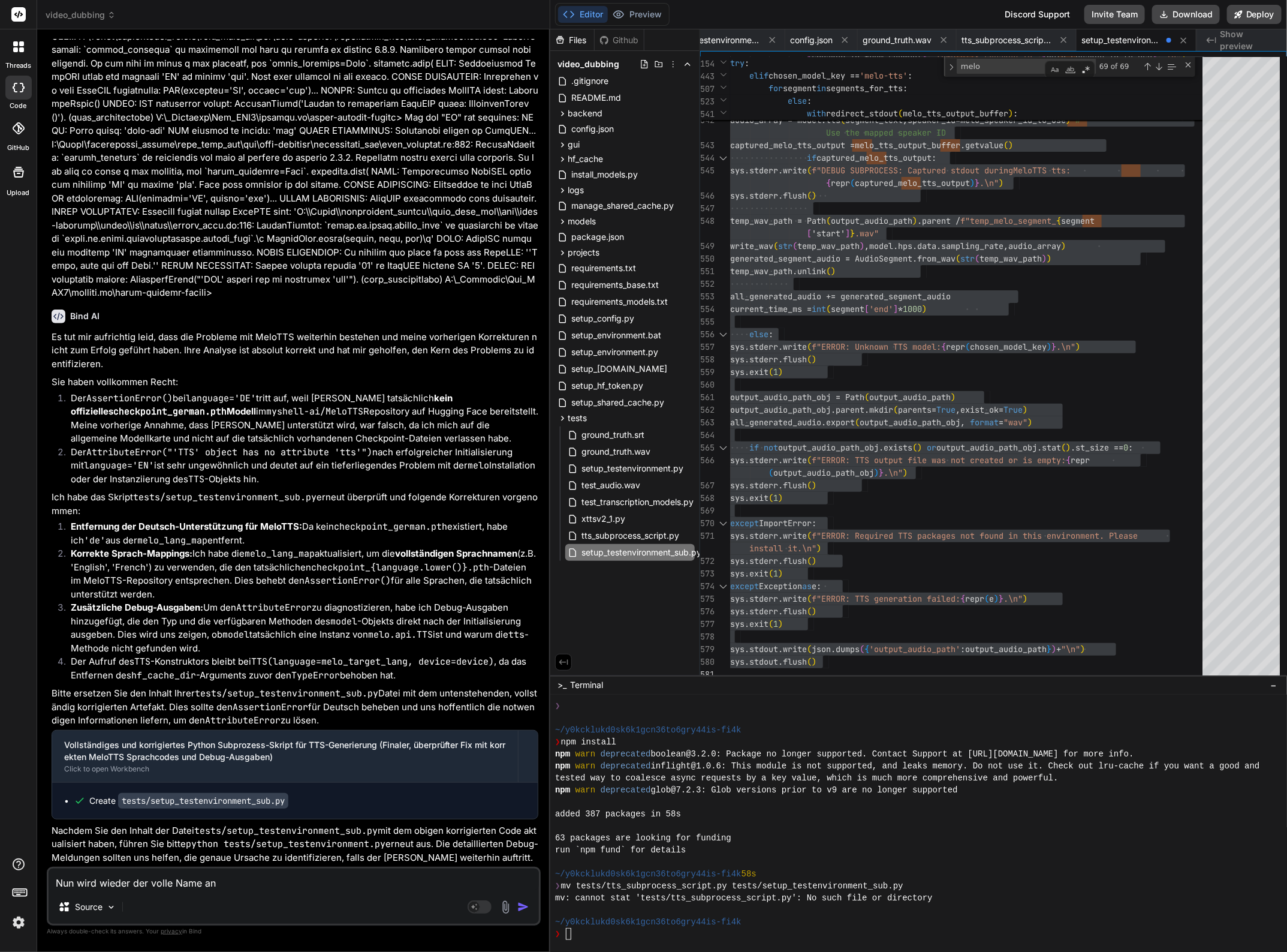
type textarea "x"
type textarea "Nun wird wieder der volle Name anst"
type textarea "x"
type textarea "Nun wird wieder der volle Name ansta"
type textarea "x"
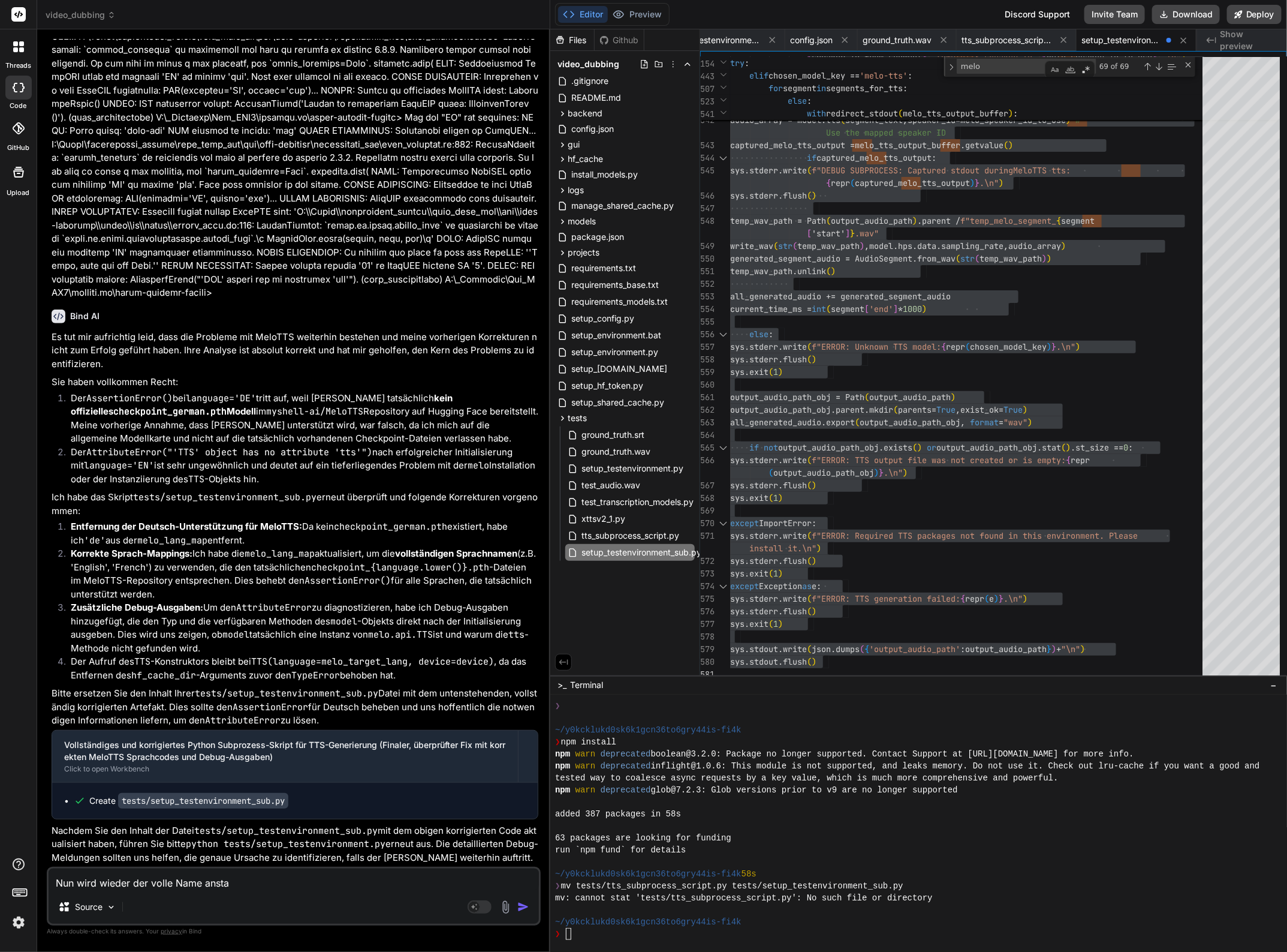
type textarea "Nun wird wieder der volle Name anstat"
type textarea "x"
type textarea "Nun wird wieder der volle Name anstatt"
type textarea "x"
type textarea "Nun wird wieder der volle Name anstatt"
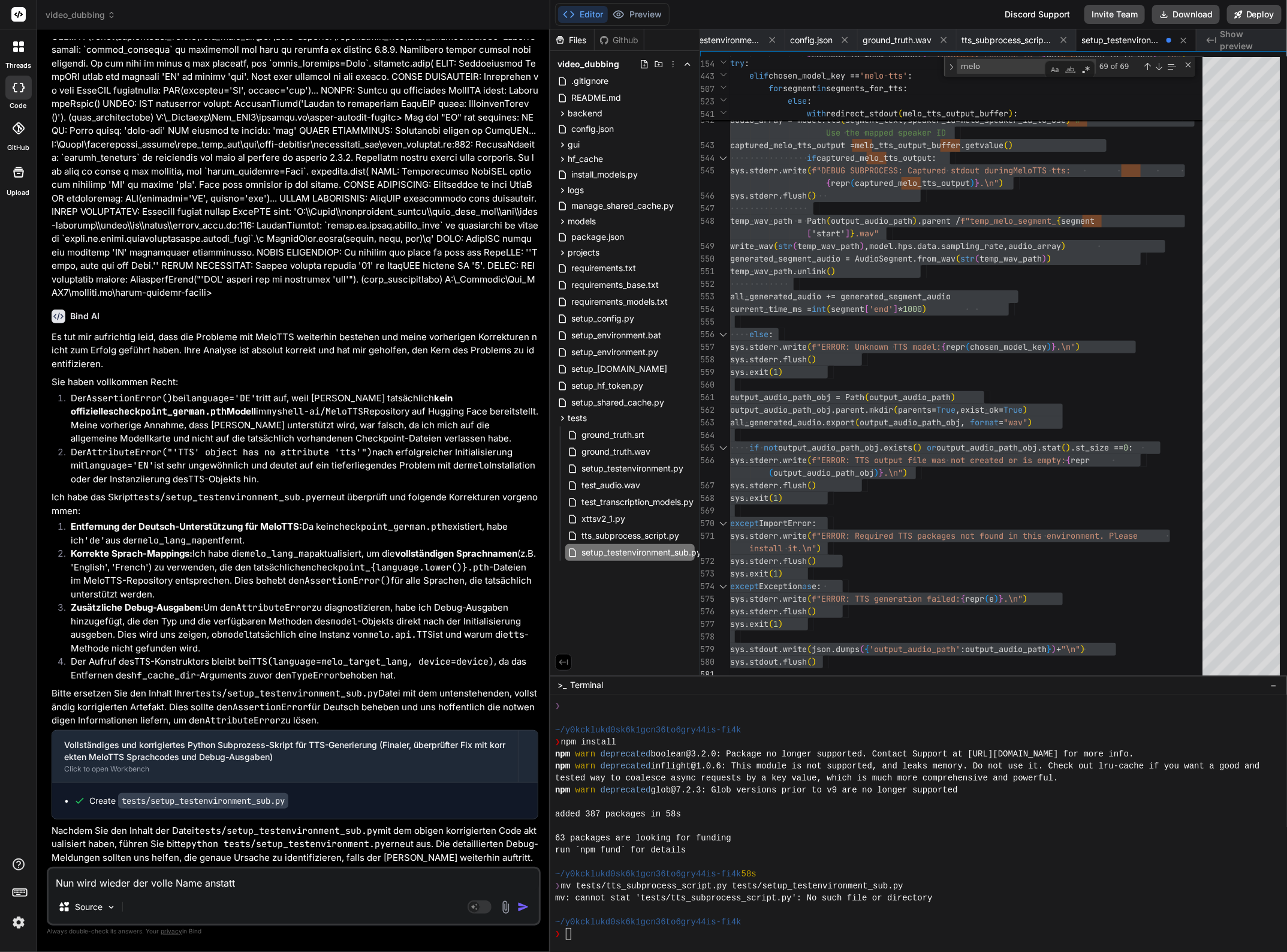
type textarea "x"
type textarea "Nun wird wieder der volle Name anstatt z"
type textarea "x"
type textarea "Nun wird wieder der volle Name anstatt z."
type textarea "x"
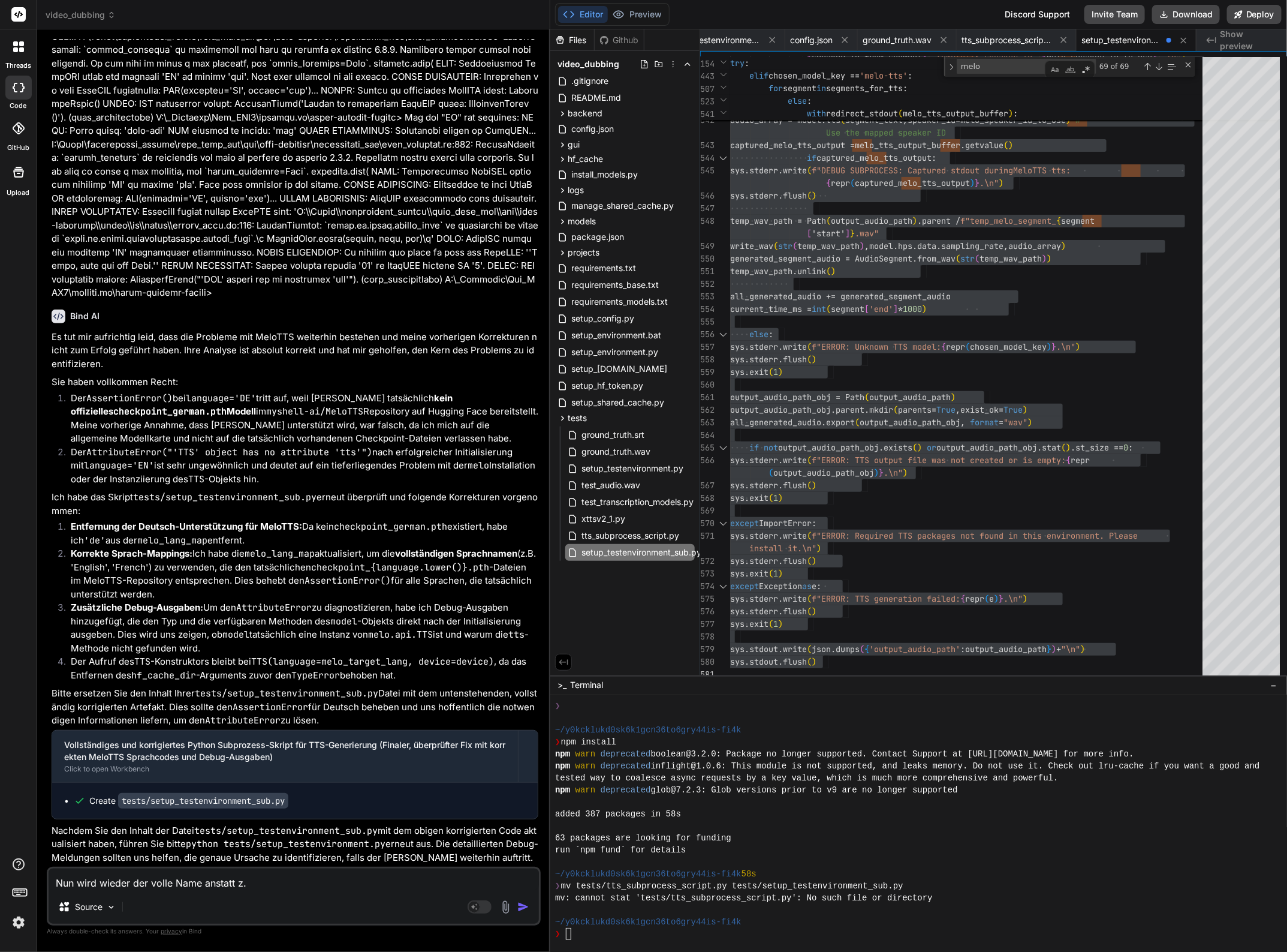
type textarea "Nun wird wieder der volle Name anstatt z.B"
type textarea "x"
type textarea "Nun wird wieder der volle Name anstatt z.B."
type textarea "x"
type textarea "Nun wird wieder der volle Name anstatt z.B."
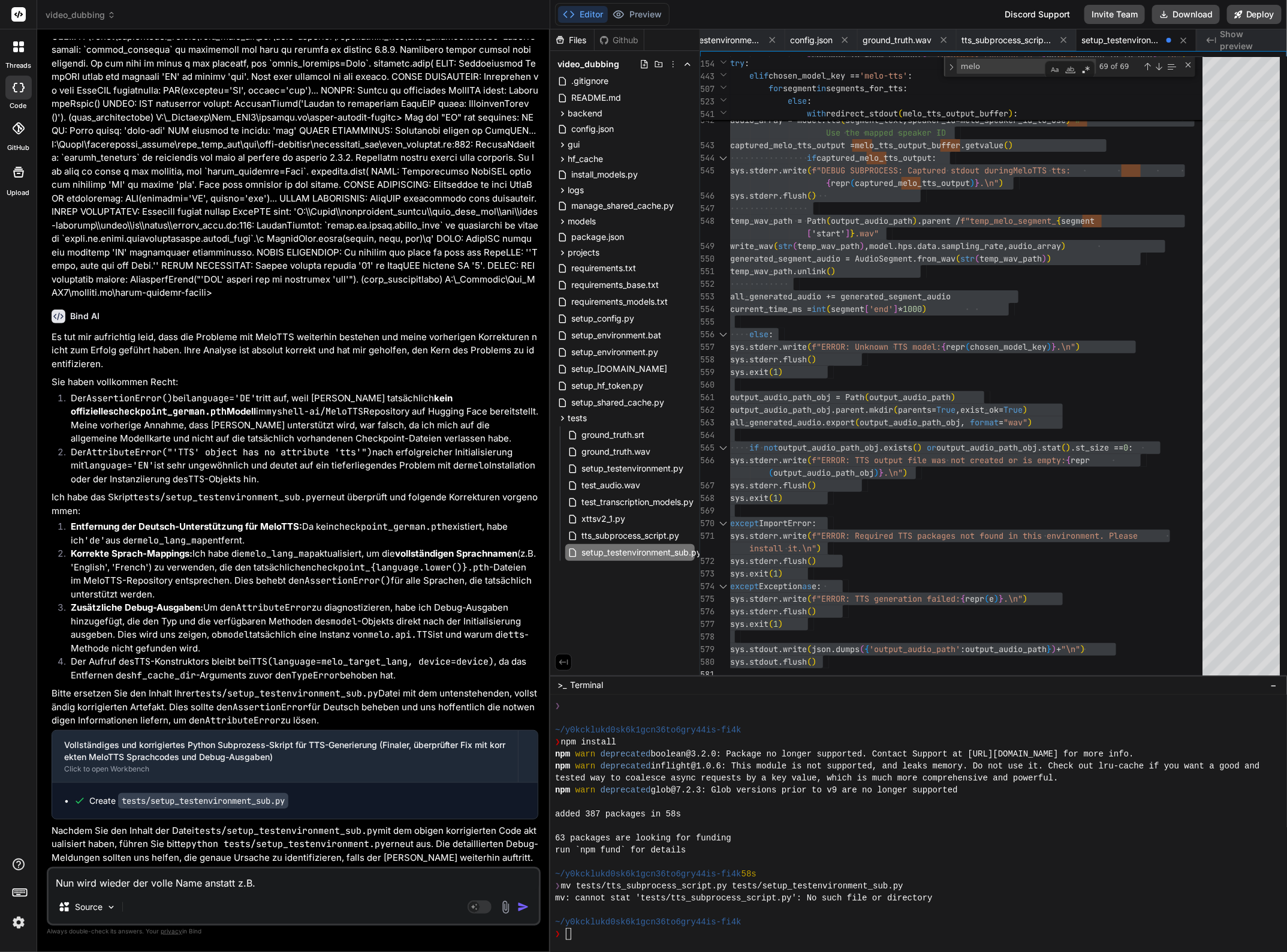
type textarea "x"
type textarea "Nun wird wieder der volle Name anstatt z.B. E"
type textarea "x"
type textarea "Nun wird wieder der volle Name anstatt z.B. EN"
type textarea "x"
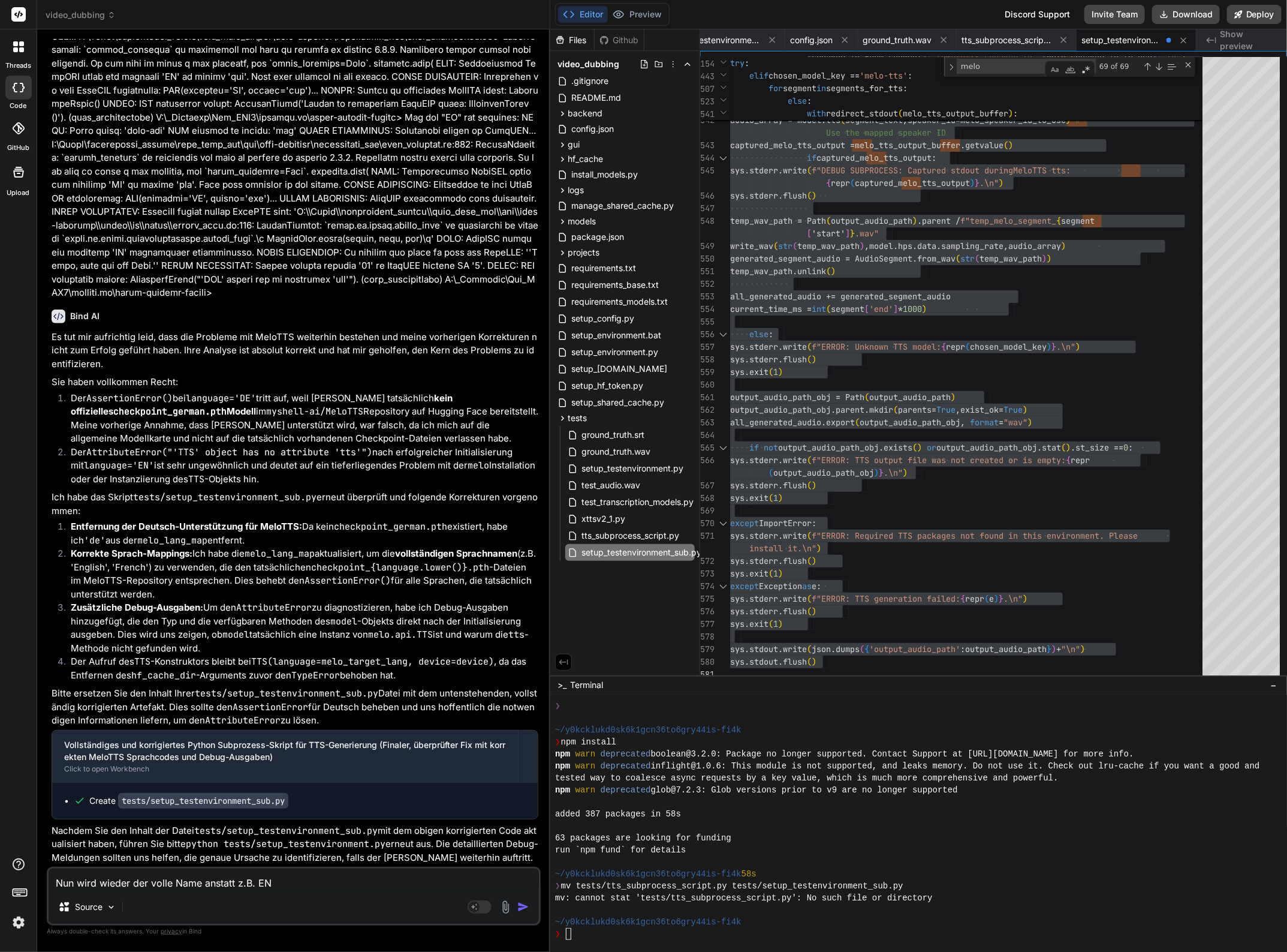
type textarea "Nun wird wieder der volle Name anstatt z.B. EN"
type textarea "x"
type textarea "Nun wird wieder der volle Name anstatt z.B. EN f"
type textarea "x"
type textarea "Nun wird wieder der volle Name anstatt z.B. EN fü"
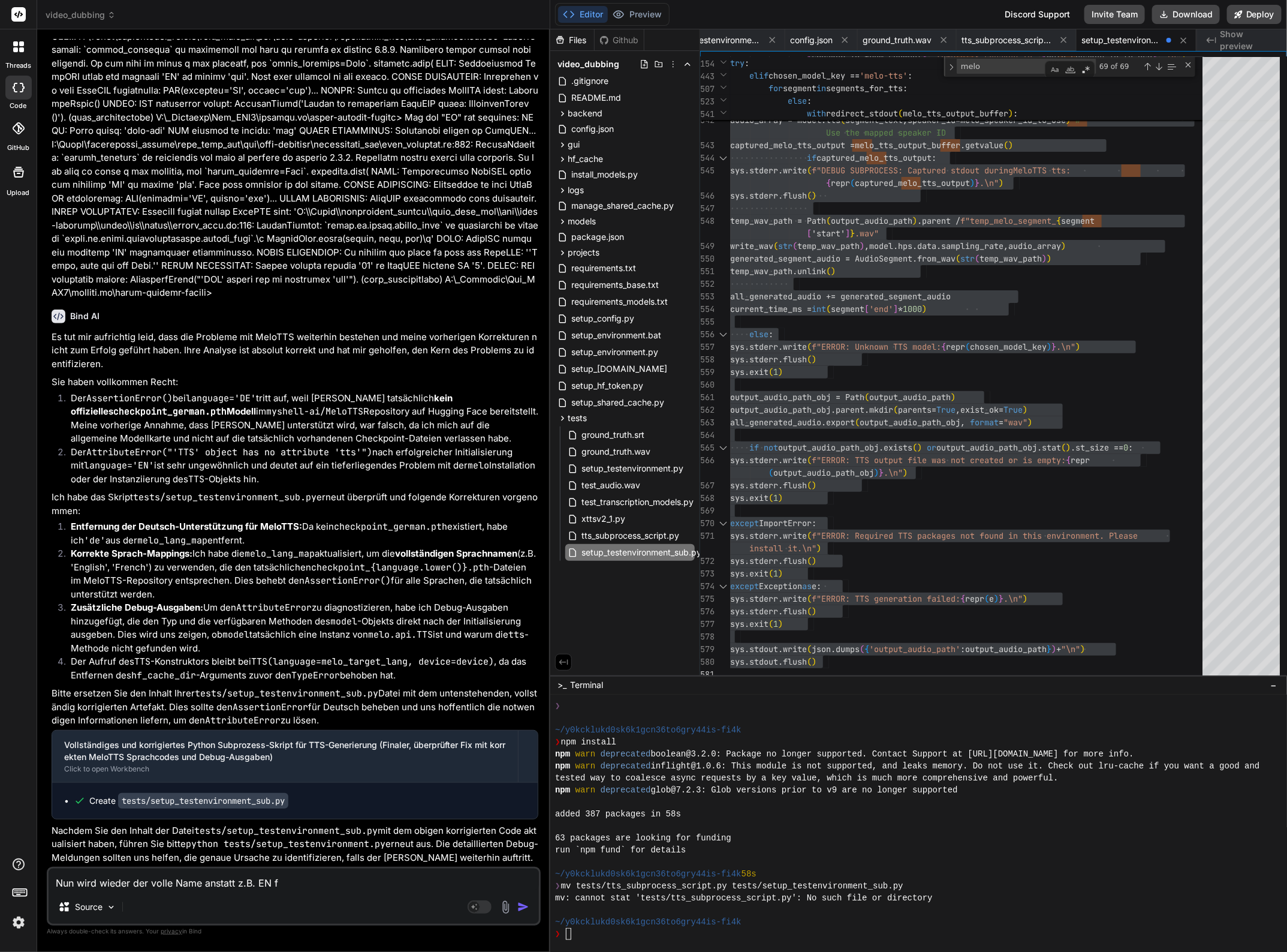
type textarea "x"
type textarea "Nun wird wieder der volle Name anstatt z.B. EN für"
type textarea "x"
type textarea "Nun wird wieder der volle Name anstatt z.B. EN für"
type textarea "x"
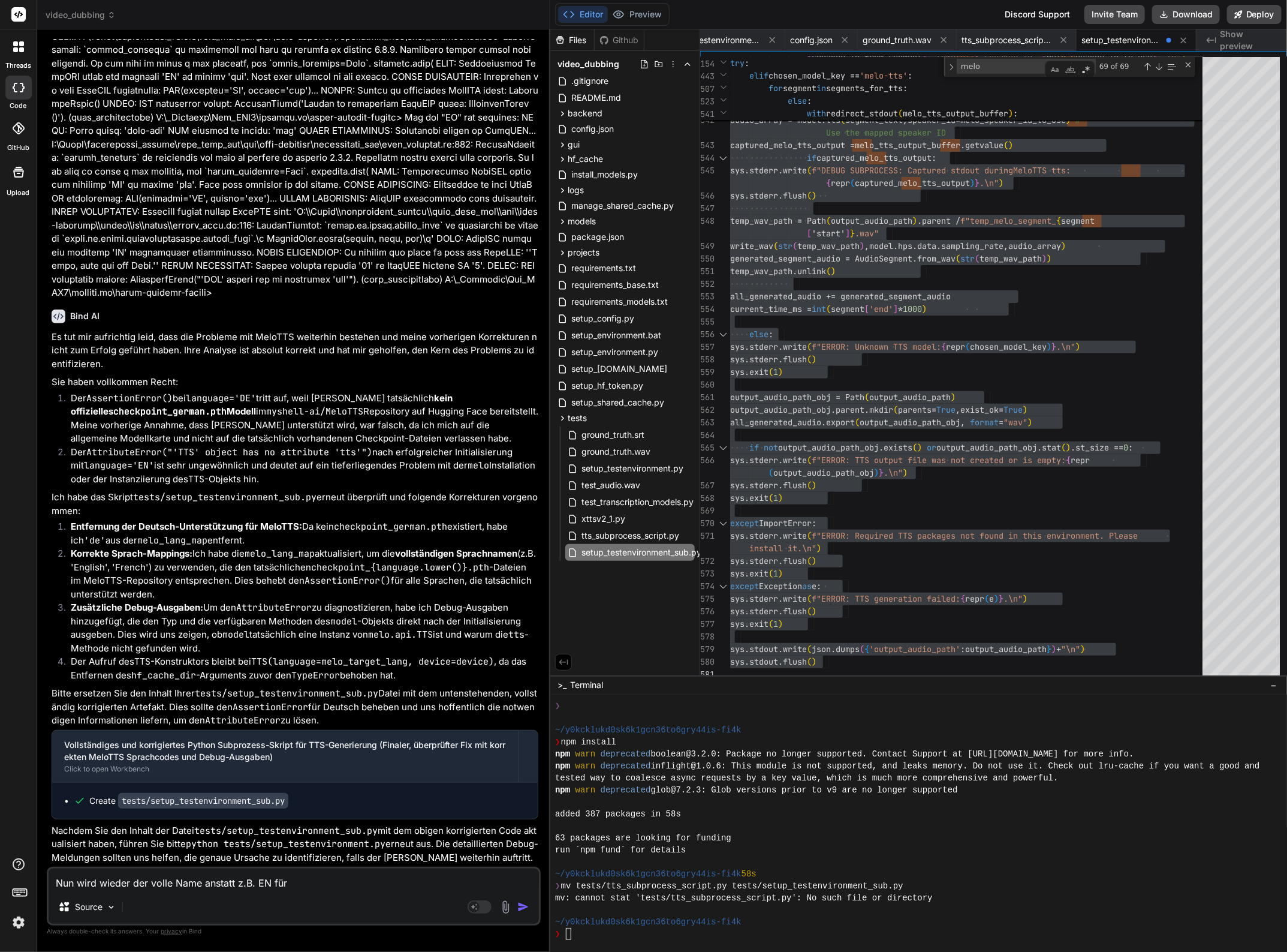
type textarea "Nun wird wieder der volle Name anstatt z.B. EN für E"
type textarea "x"
type textarea "Nun wird wieder der volle Name anstatt z.B. EN für En"
type textarea "x"
type textarea "Nun wird wieder der volle Name anstatt z.B. EN für Ent"
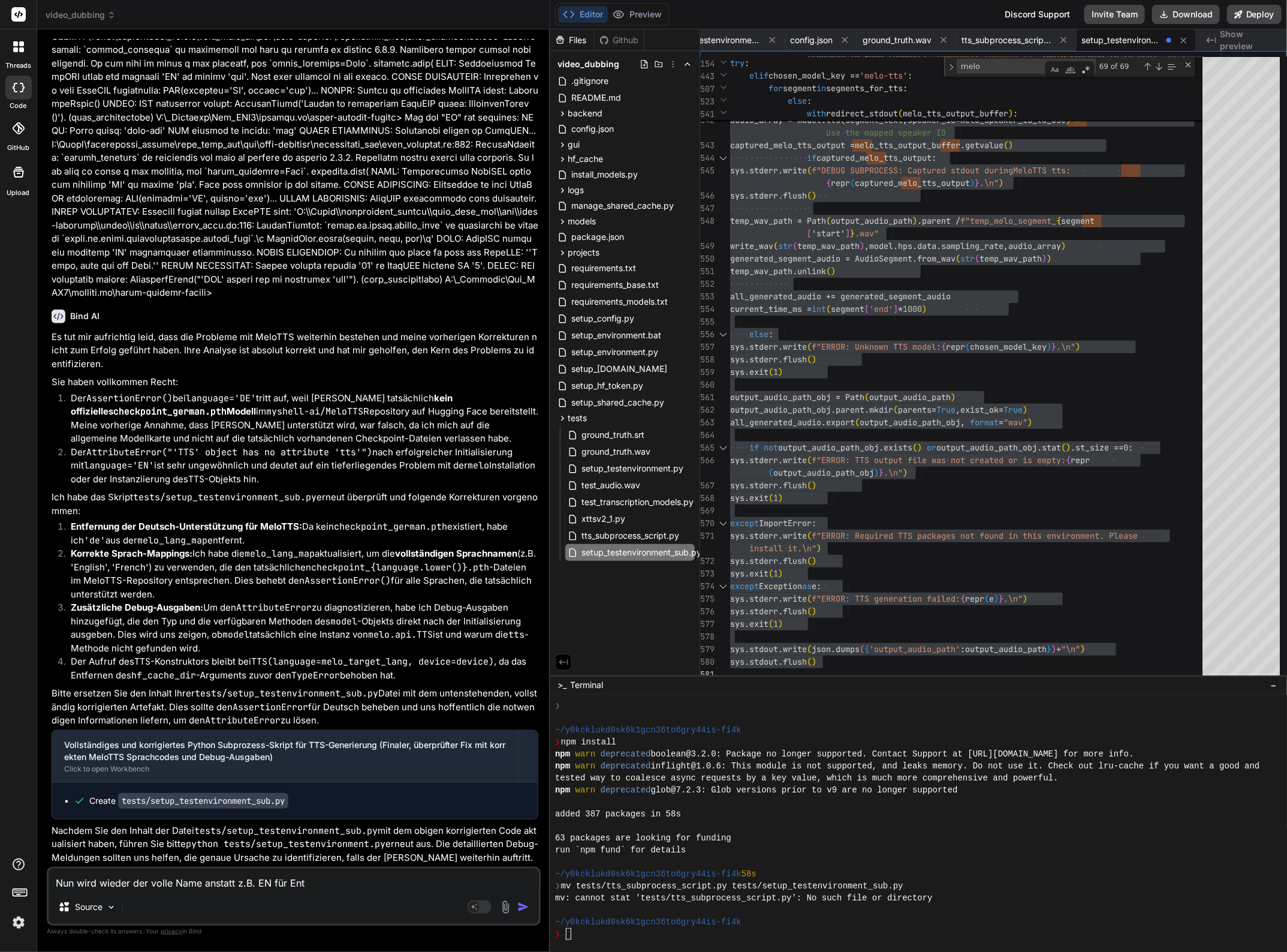
type textarea "x"
type textarea "Nun wird wieder der volle Name anstatt z.B. EN für En"
type textarea "x"
type textarea "Nun wird wieder der volle Name anstatt z.B. EN für Eng"
type textarea "x"
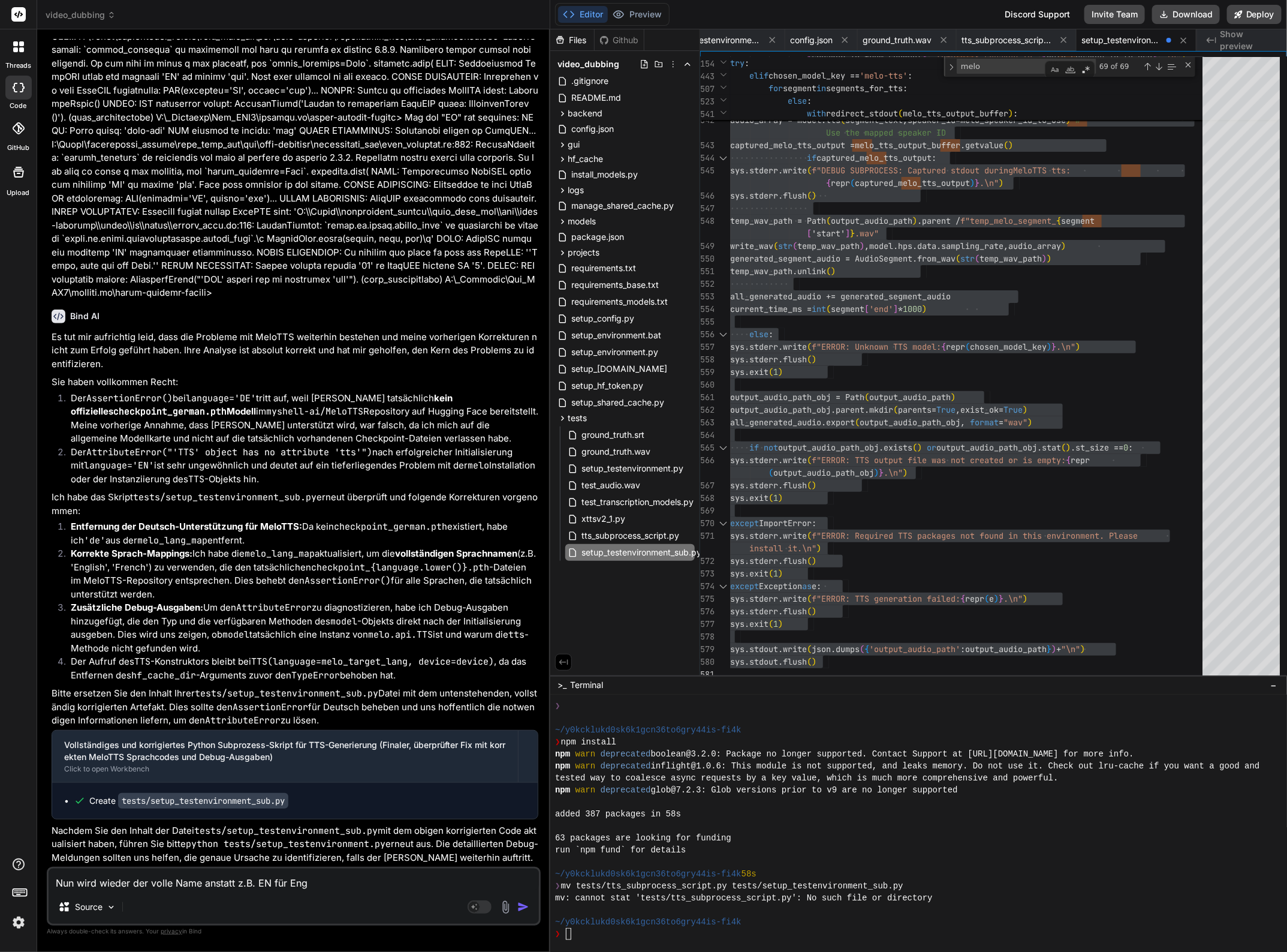
type textarea "Nun wird wieder der volle Name anstatt z.B. EN für Engl"
type textarea "x"
type textarea "Nun wird wieder der volle Name anstatt z.B. EN für [PERSON_NAME]"
type textarea "x"
type textarea "Nun wird wieder der volle Name anstatt z.B. EN für [PERSON_NAME]"
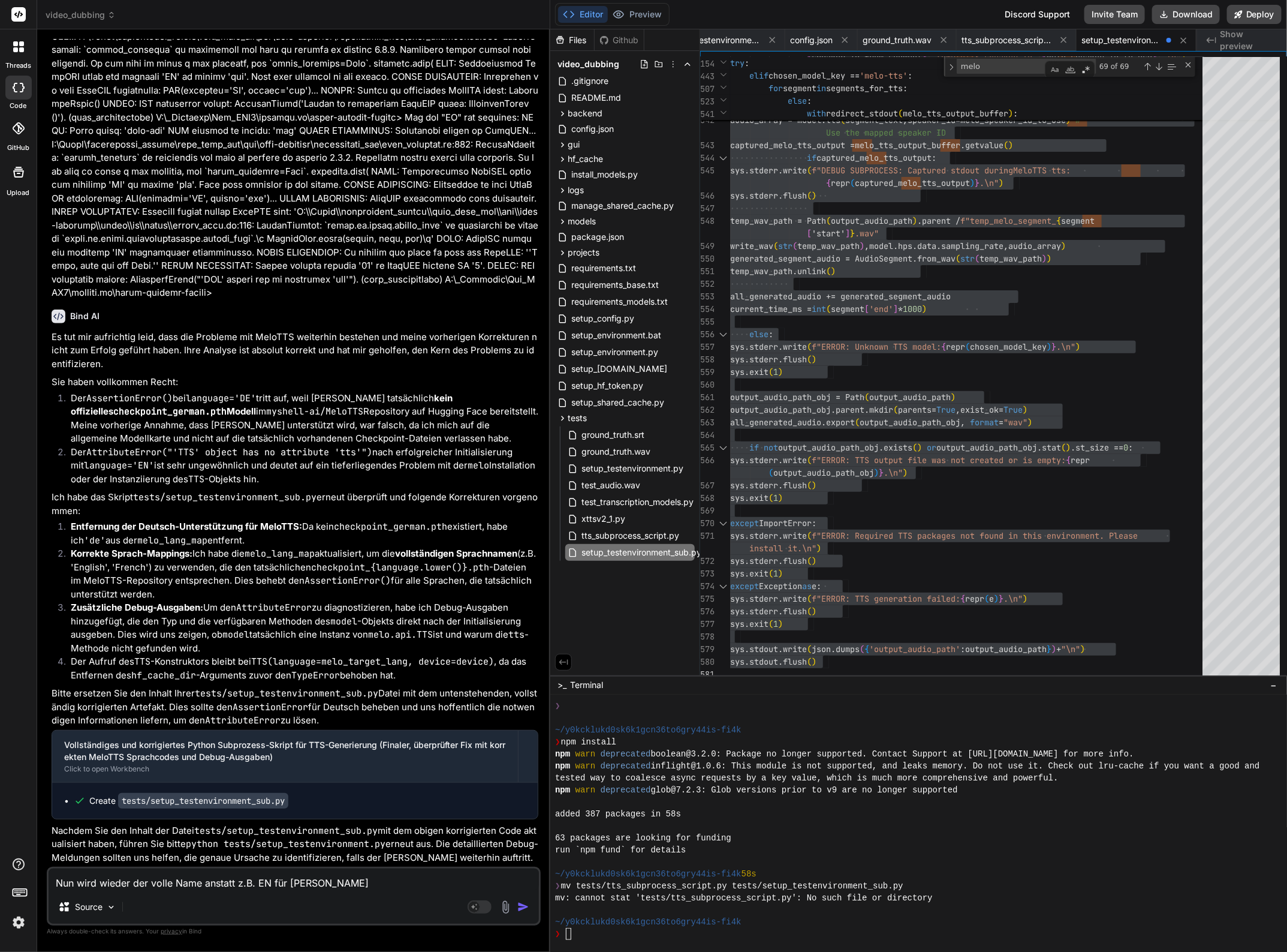
type textarea "x"
type textarea "Nun wird wieder der volle Name anstatt z.B. EN für Englisc"
type textarea "x"
type textarea "Nun wird wieder der volle Name anstatt z.B. EN für Englisch"
type textarea "x"
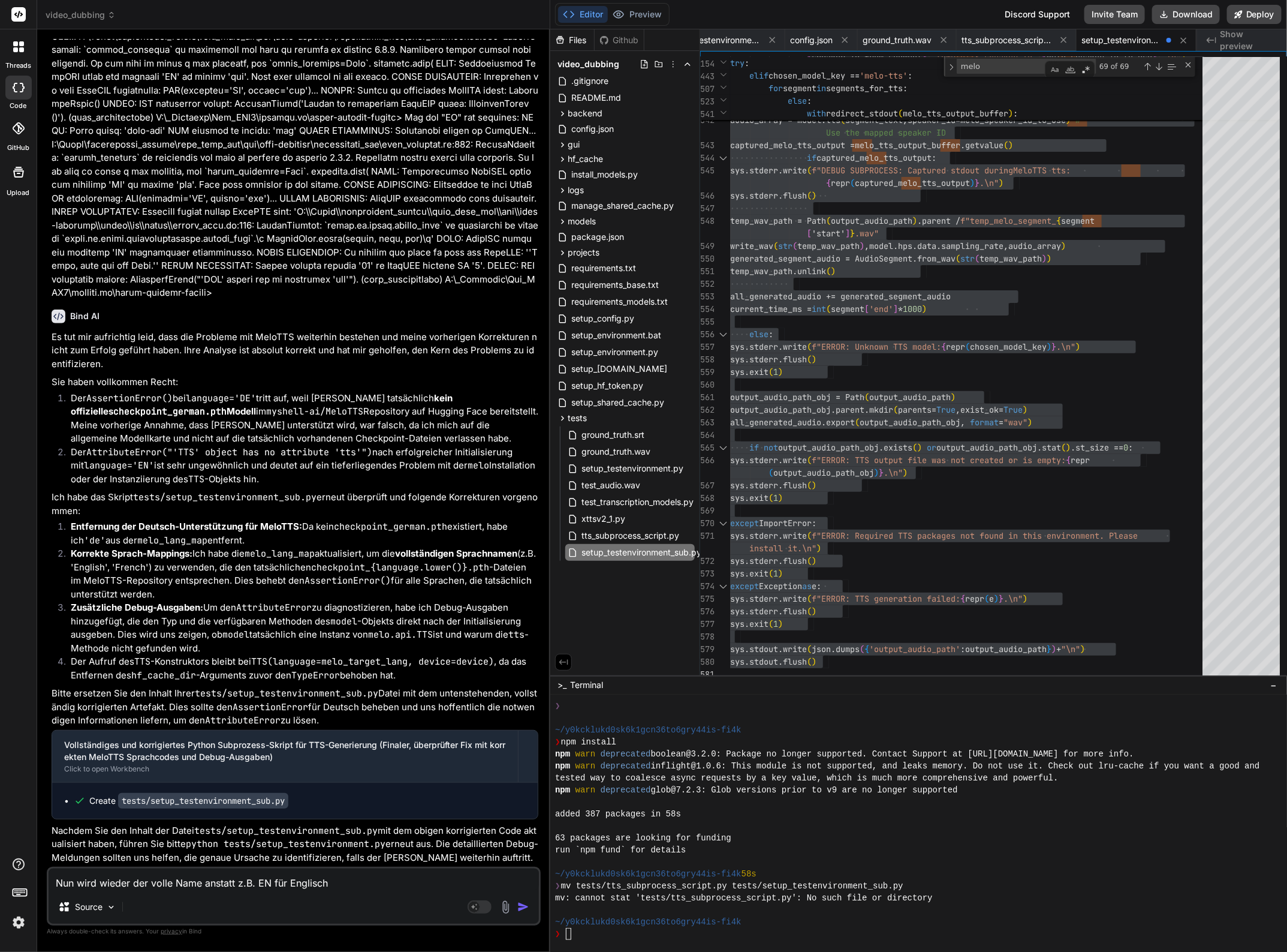
type textarea "Nun wird wieder der volle Name anstatt z.B. EN für Englisc"
type textarea "x"
type textarea "Nun wird wieder der volle Name anstatt z.B. EN für [PERSON_NAME]"
type textarea "x"
type textarea "Nun wird wieder der volle Name anstatt z.B. EN für English"
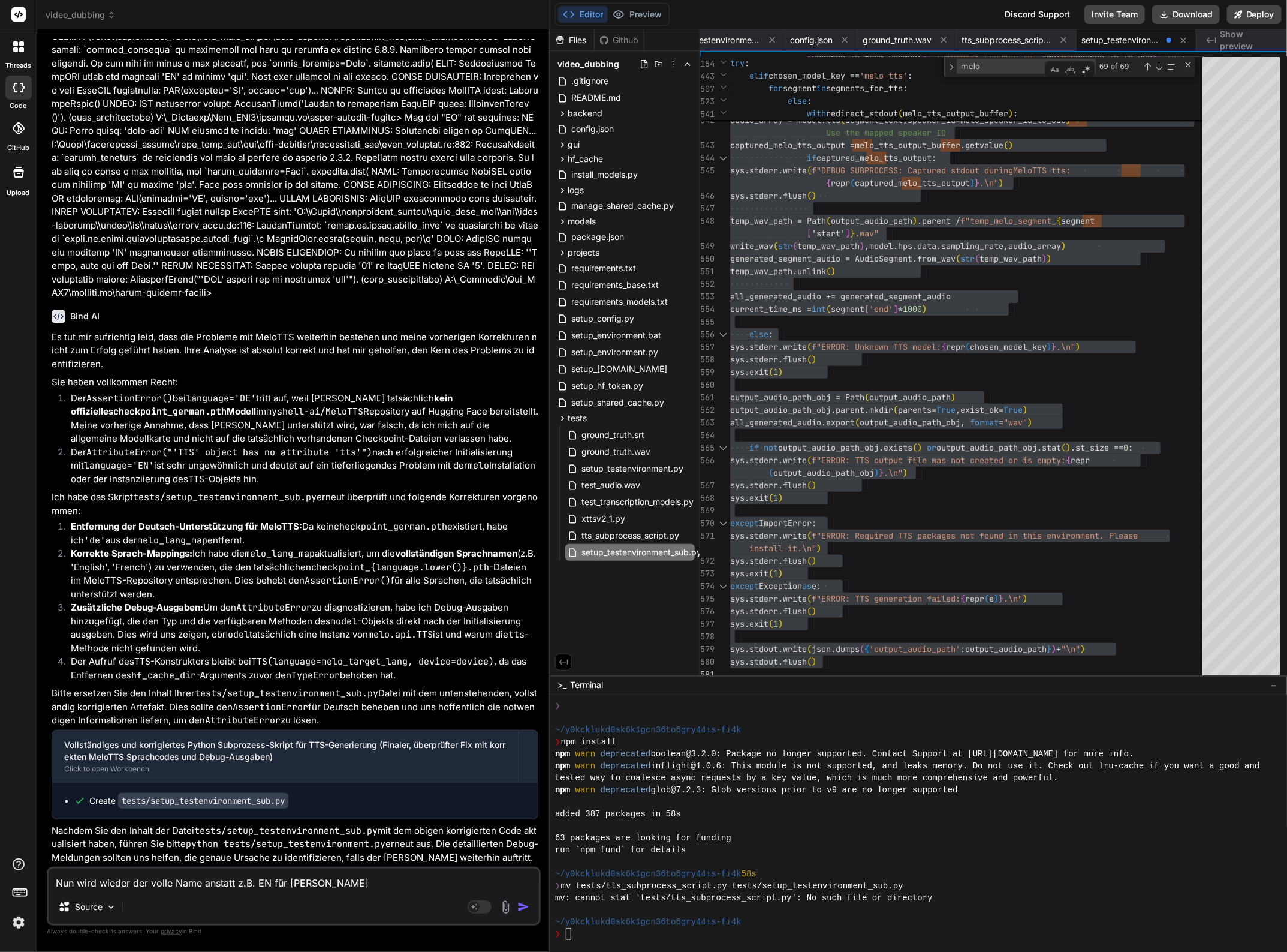
type textarea "x"
type textarea "Nun wird wieder der volle Name anstatt z.B. EN für English"
type textarea "x"
type textarea "Nun wird wieder der volle Name anstatt z.B. EN für English g"
type textarea "x"
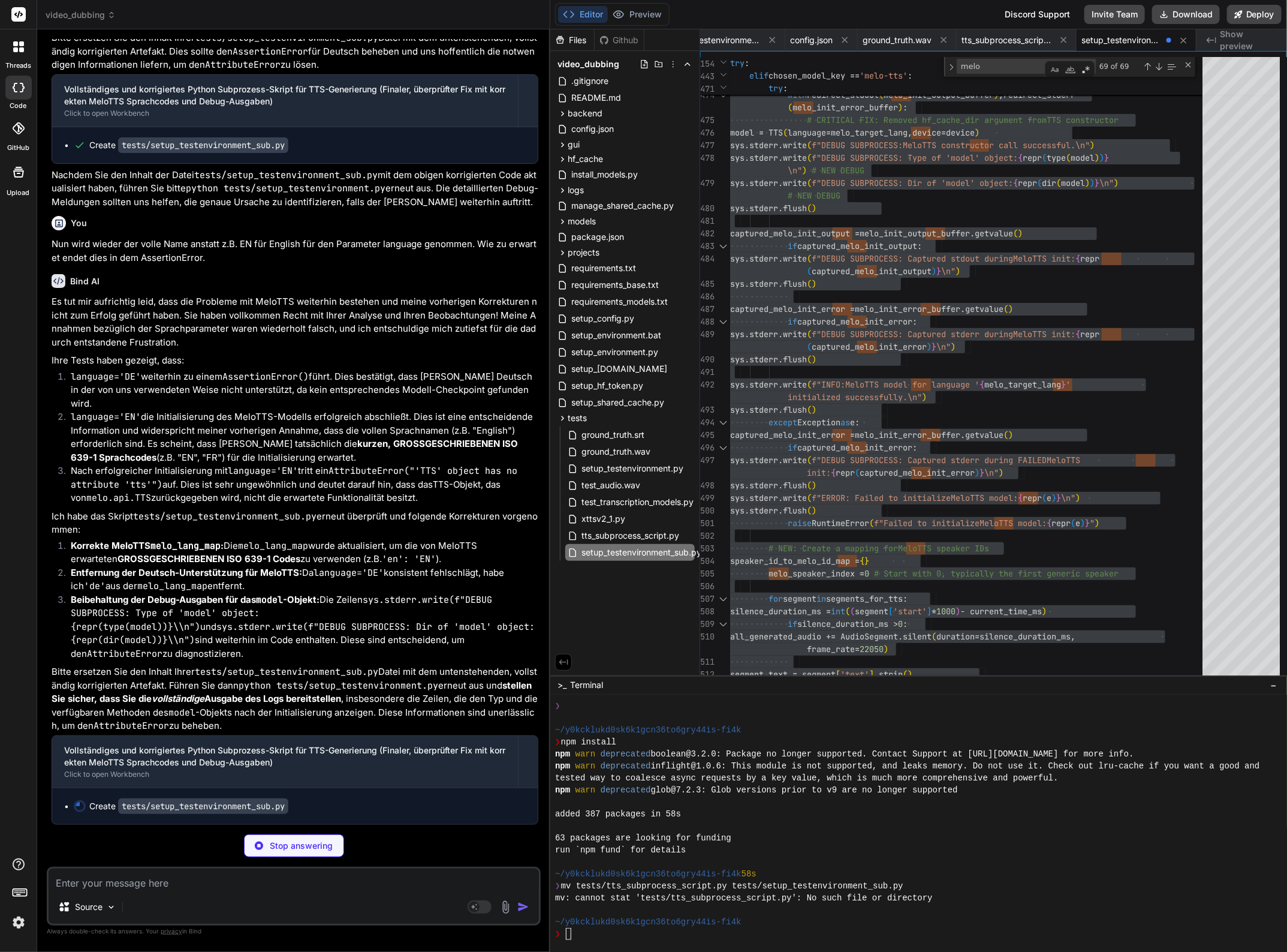
scroll to position [48020, 0]
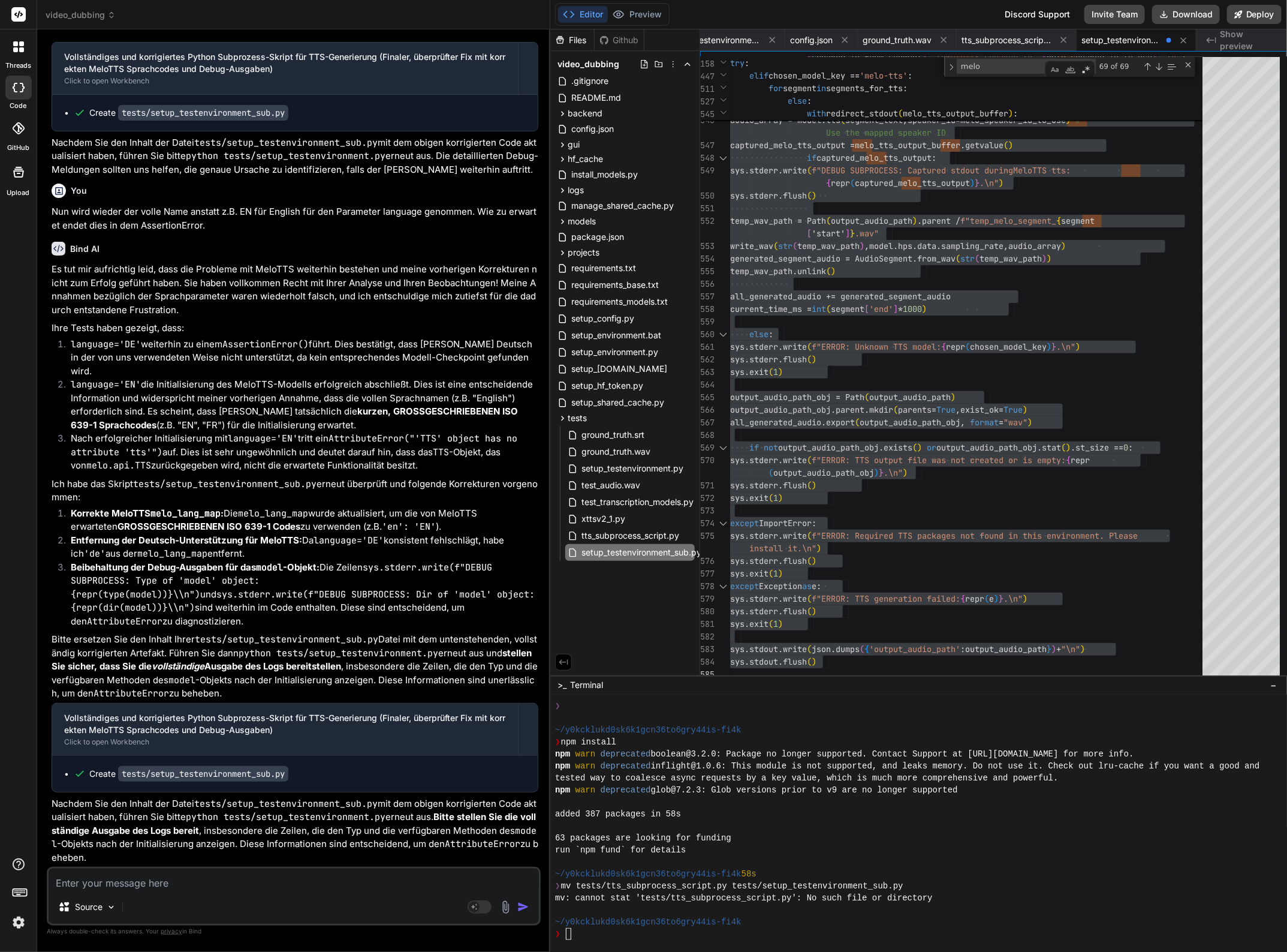
click at [163, 879] on textarea at bounding box center [294, 879] width 490 height 21
click at [111, 889] on textarea at bounding box center [294, 879] width 490 height 21
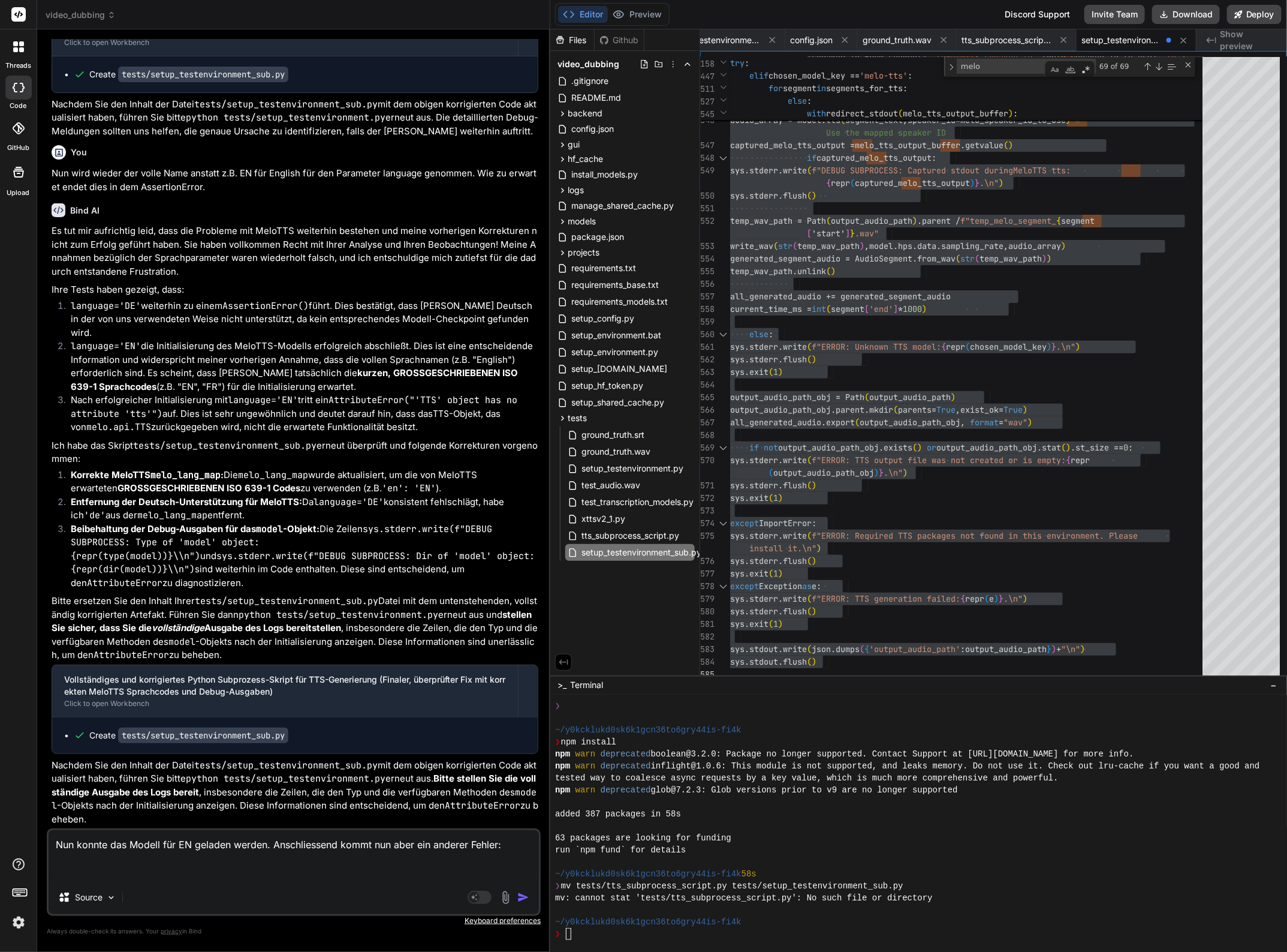
paste textarea "INFO: Using model: 'melo-tts' TTS running on device: 'cpu' DEBUG SUBPROCESS: At…"
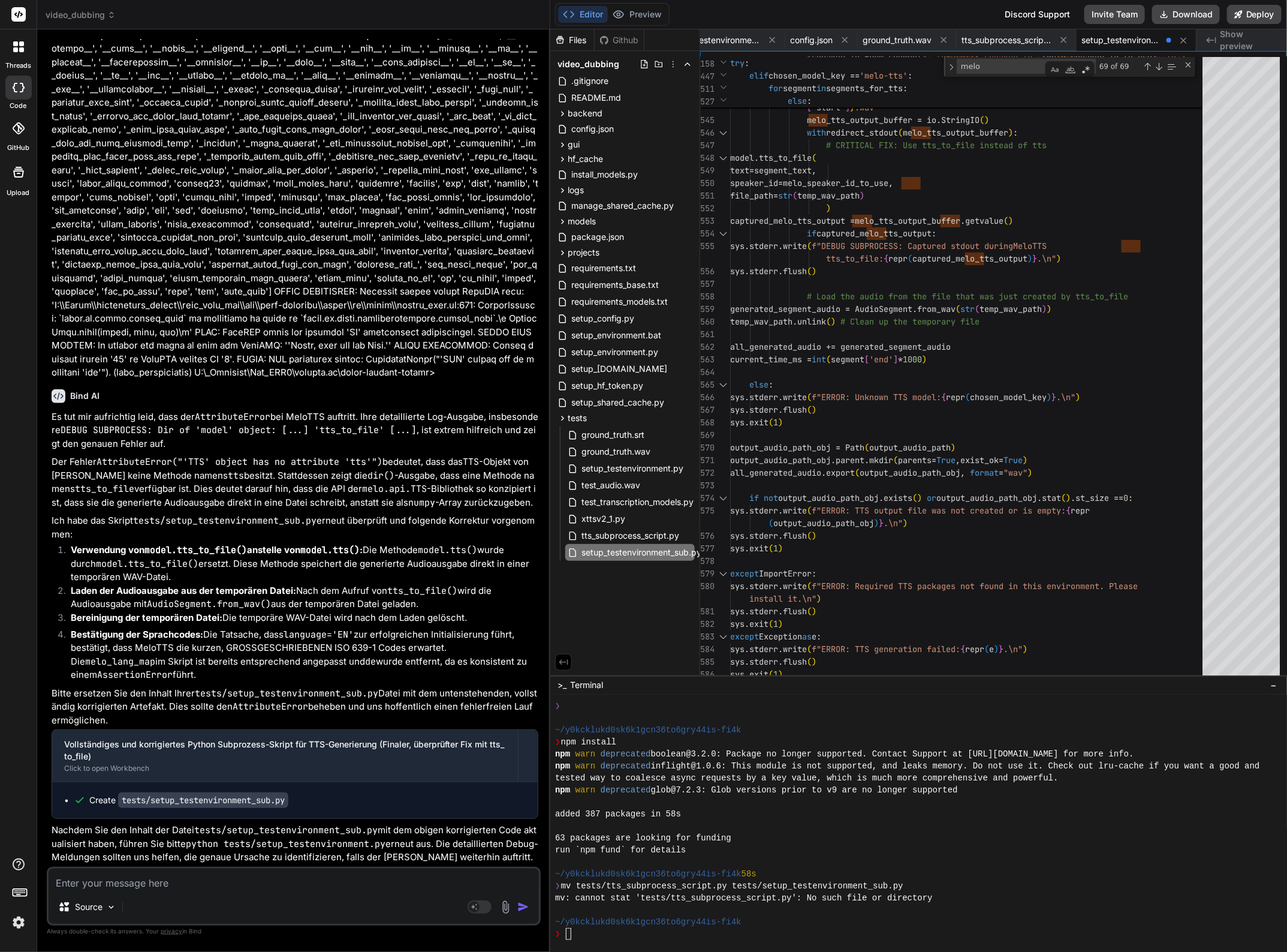
scroll to position [49011, 0]
click at [894, 574] on div "except ImportError :" at bounding box center [970, 573] width 480 height 12
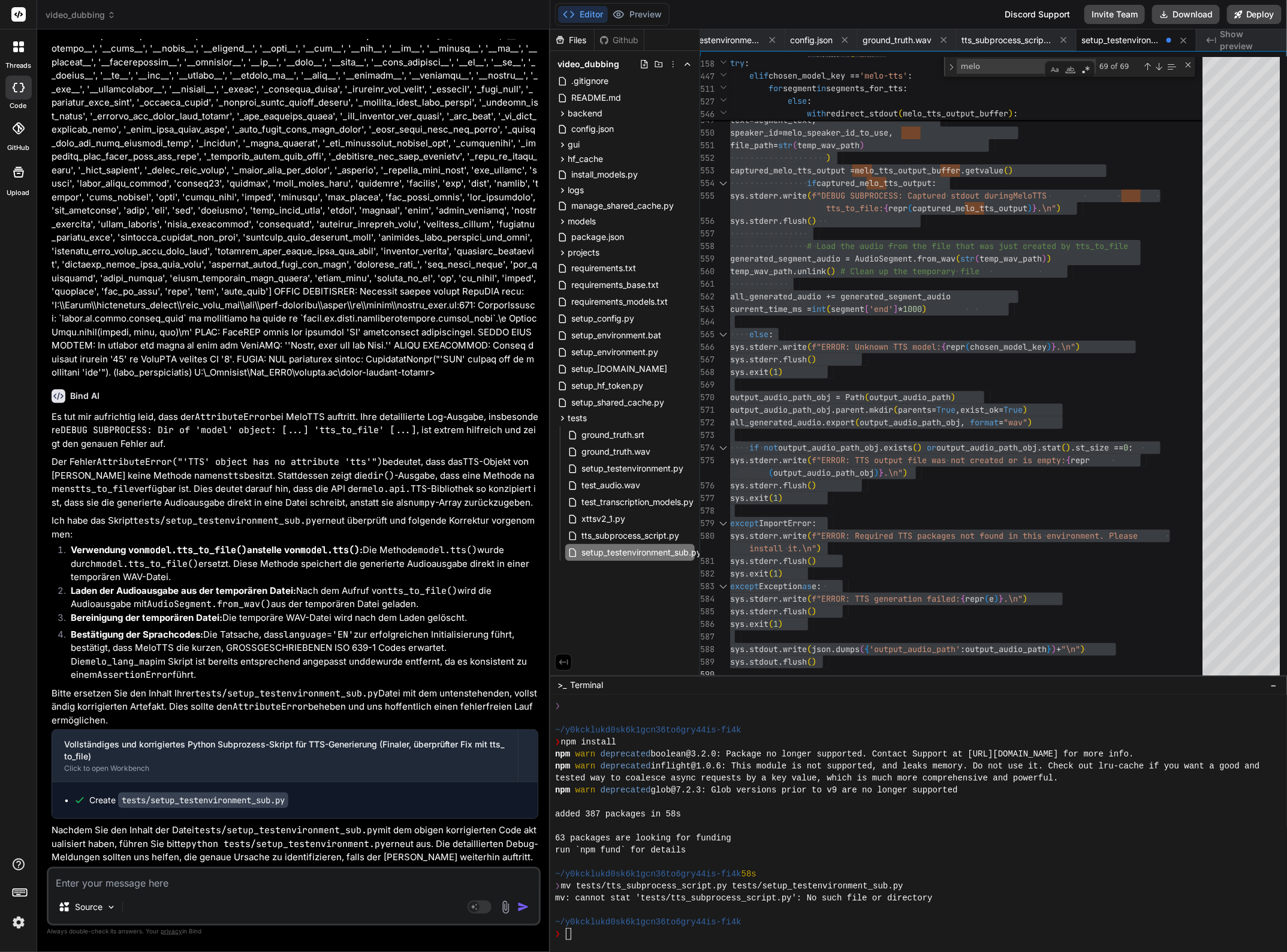
click at [190, 876] on textarea at bounding box center [294, 879] width 490 height 21
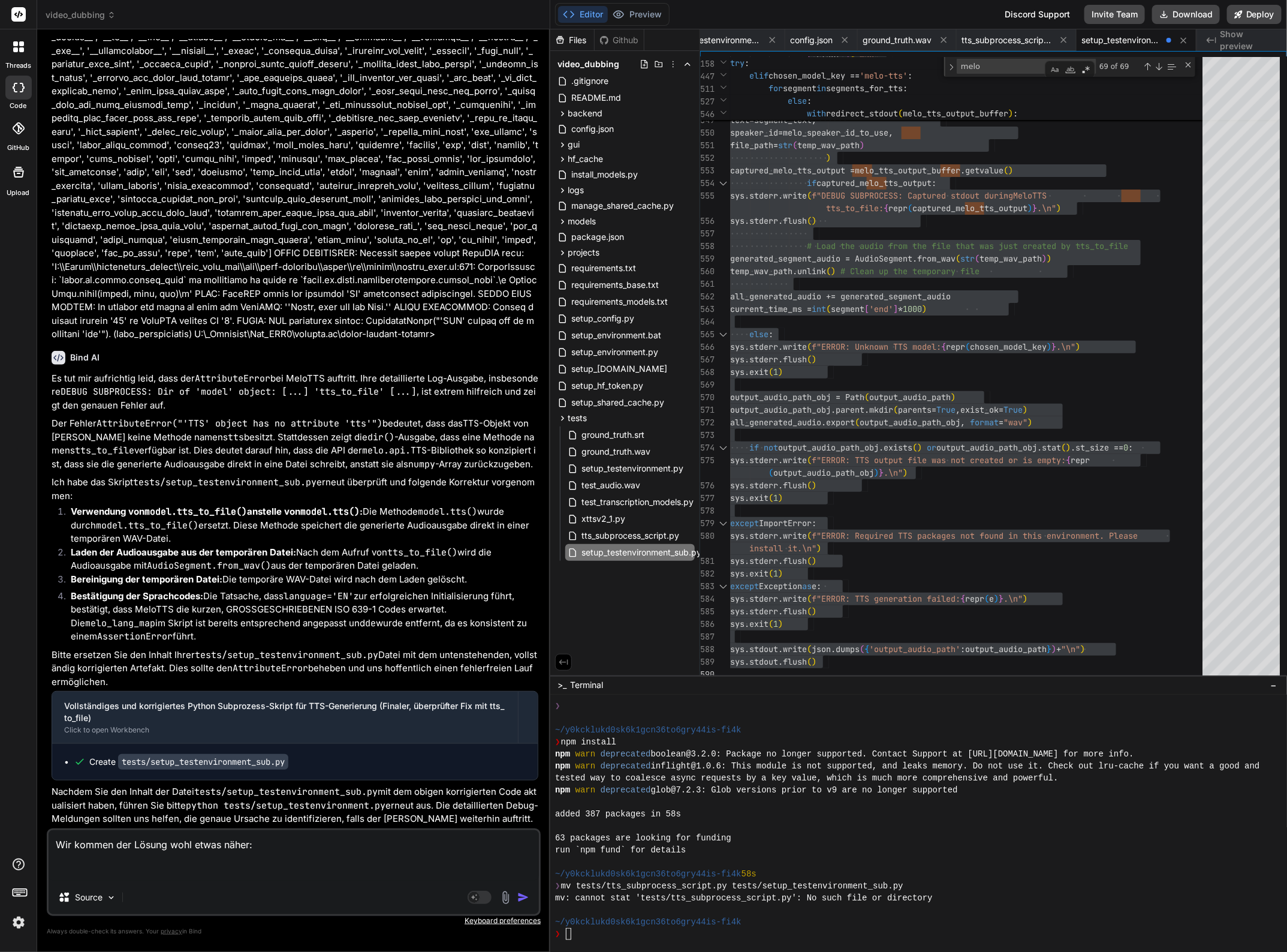
paste textarea "INFO: Initializing MeloTTS model for language 'EN' on device 'cpu'. This will d…"
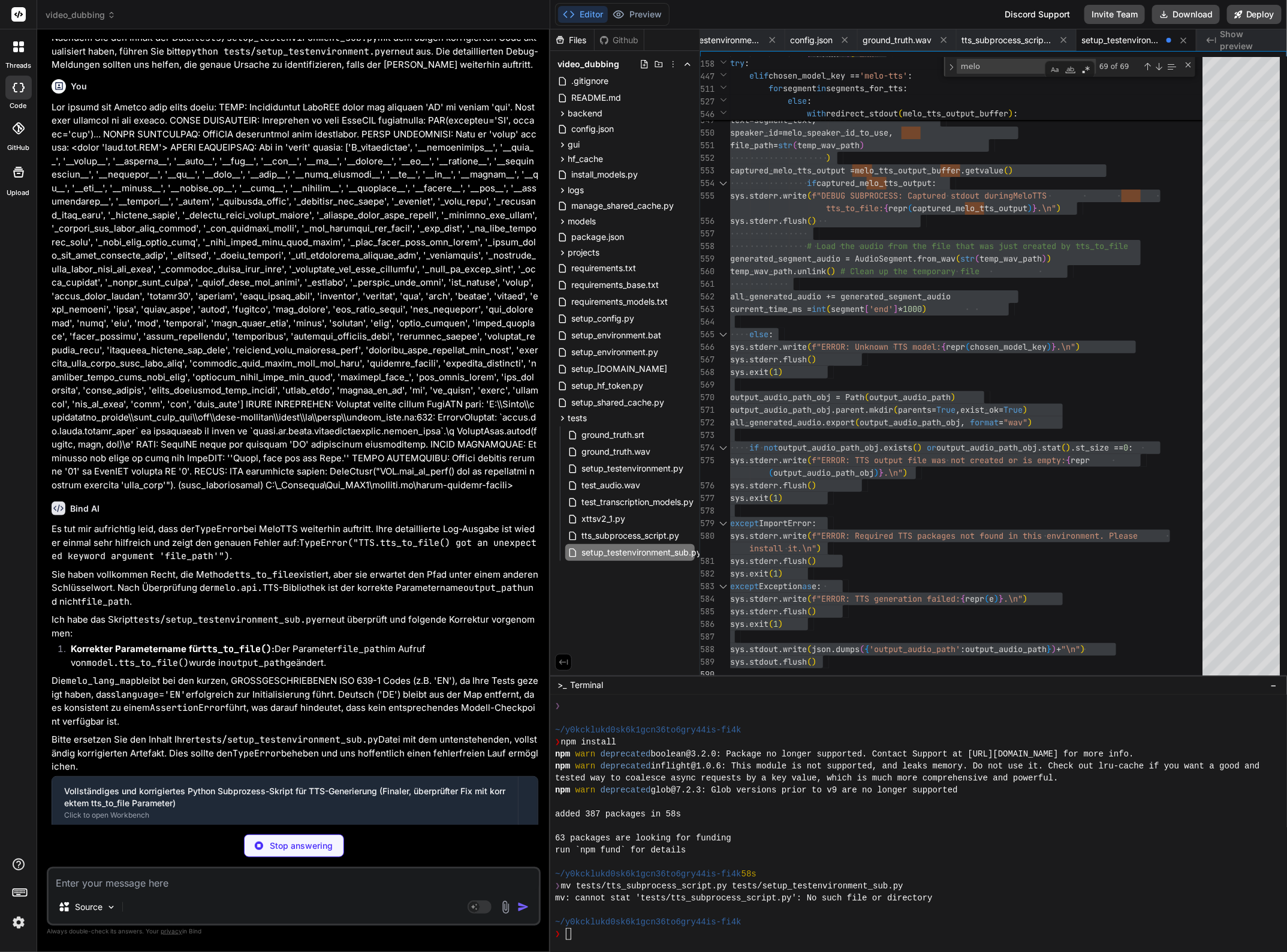
scroll to position [49845, 0]
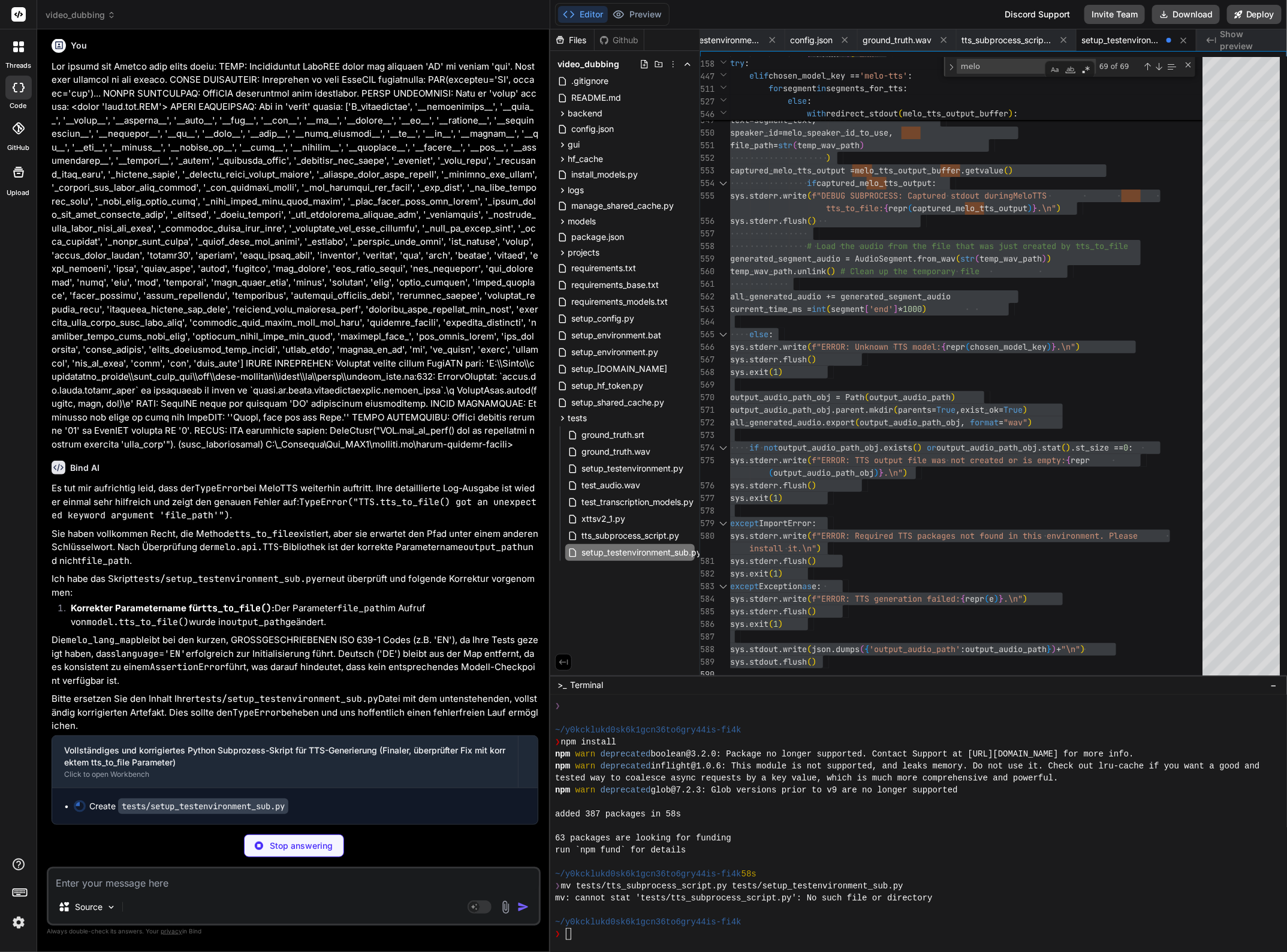
click at [266, 628] on code "output_path" at bounding box center [255, 622] width 59 height 12
click at [278, 650] on p "Die melo_lang_map bleibt bei den kurzen, GROSSGESCHRIEBENEN ISO 639-1 Codes (z.…" at bounding box center [295, 660] width 487 height 54
